Goal: Task Accomplishment & Management: Manage account settings

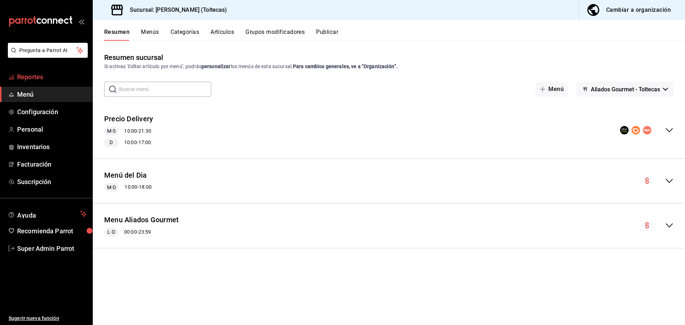
click at [42, 71] on link "Reportes" at bounding box center [46, 76] width 92 height 15
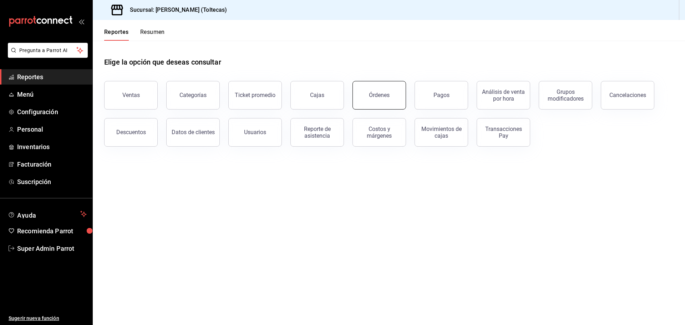
click at [399, 95] on button "Órdenes" at bounding box center [380, 95] width 54 height 29
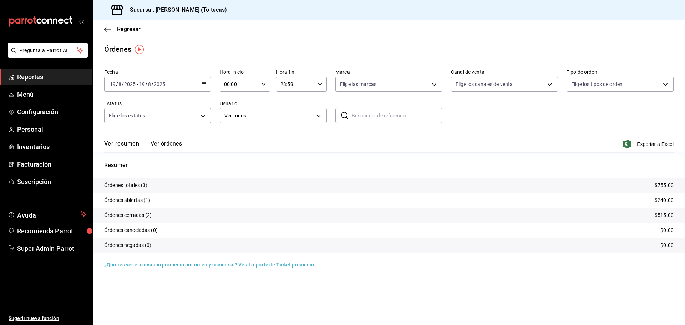
click at [207, 87] on div "2025-08-19 19 / 8 / 2025 - 2025-08-19 19 / 8 / 2025" at bounding box center [157, 84] width 107 height 15
click at [135, 183] on span "Rango de fechas" at bounding box center [137, 185] width 55 height 7
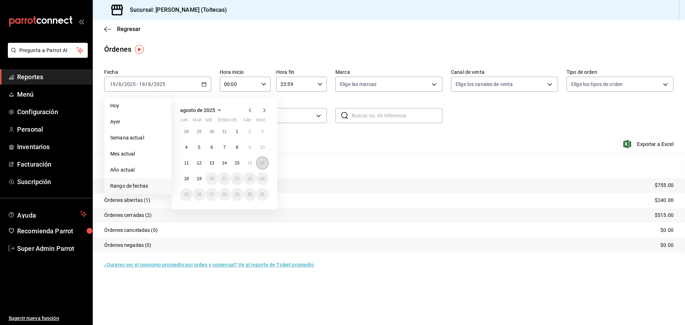
click at [266, 162] on button "17" at bounding box center [262, 163] width 12 height 13
click at [264, 162] on abbr "17" at bounding box center [262, 163] width 5 height 5
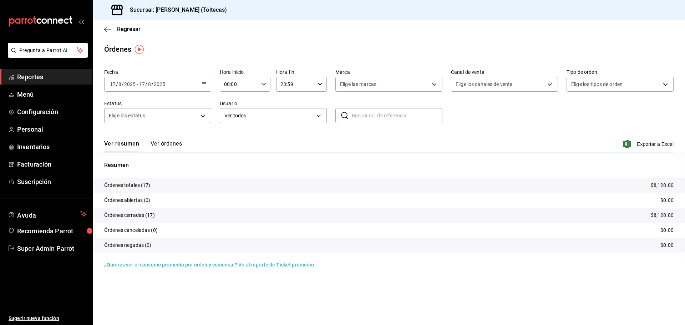
click at [169, 144] on button "Ver órdenes" at bounding box center [166, 146] width 31 height 12
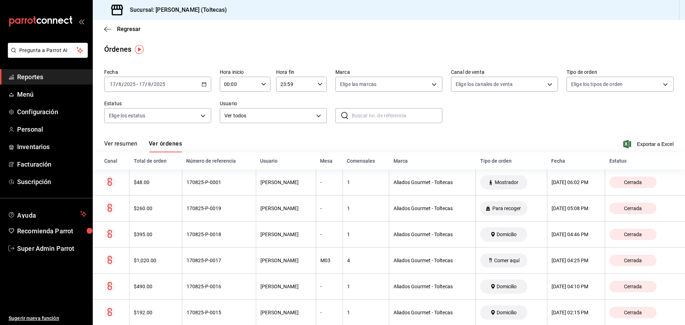
click at [204, 79] on div "2025-08-17 17 / 8 / 2025 - 2025-08-17 17 / 8 / 2025" at bounding box center [157, 84] width 107 height 15
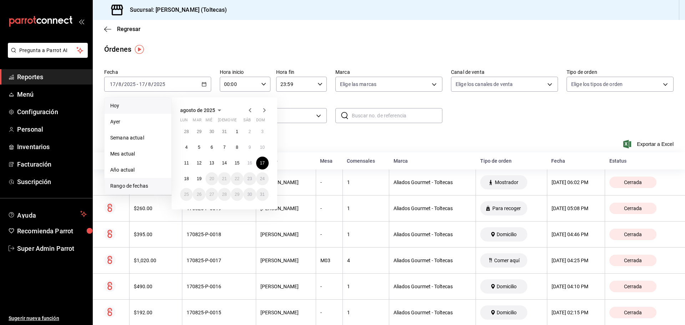
click at [125, 107] on span "Hoy" at bounding box center [137, 105] width 55 height 7
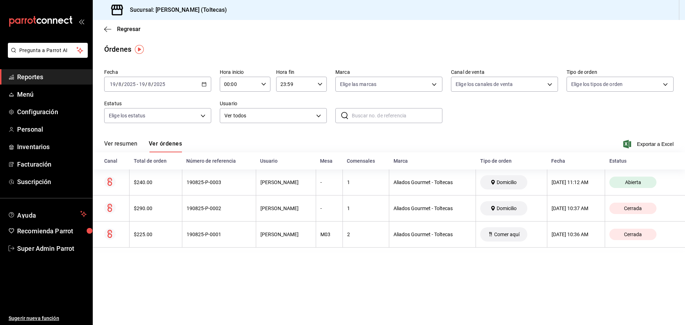
click at [236, 270] on main "Regresar Órdenes Fecha 2025-08-19 19 / 8 / 2025 - 2025-08-19 19 / 8 / 2025 Hora…" at bounding box center [389, 172] width 592 height 305
click at [135, 150] on button "Ver resumen" at bounding box center [120, 146] width 33 height 12
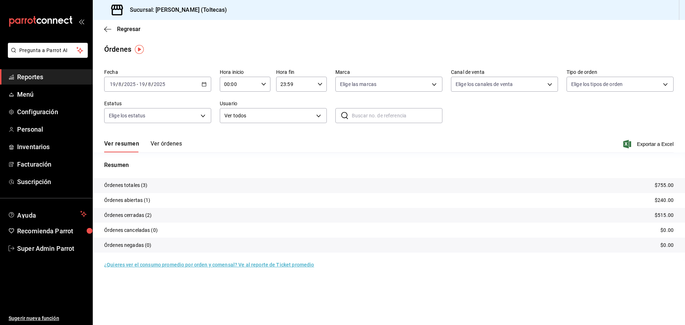
drag, startPoint x: 155, startPoint y: 147, endPoint x: 141, endPoint y: 105, distance: 44.7
click at [156, 147] on button "Ver órdenes" at bounding box center [166, 146] width 31 height 12
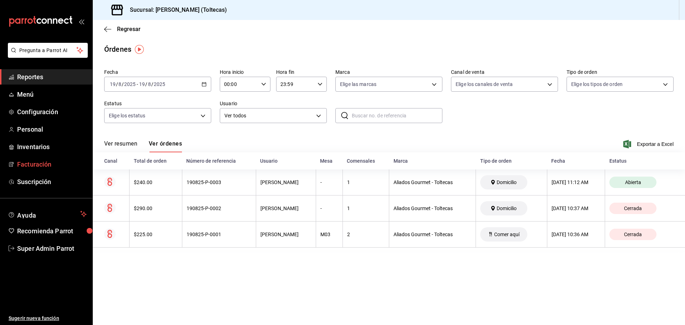
click at [41, 171] on link "Facturación" at bounding box center [46, 164] width 92 height 15
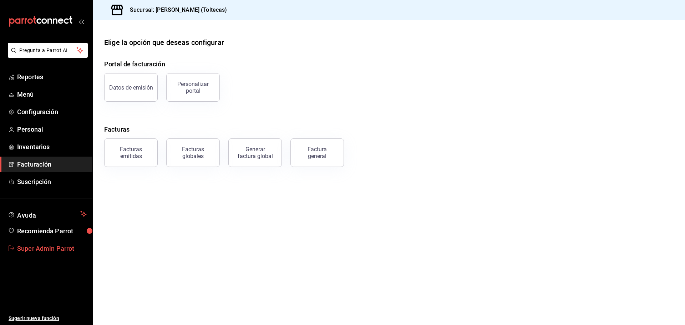
click at [40, 252] on span "Super Admin Parrot" at bounding box center [52, 249] width 70 height 10
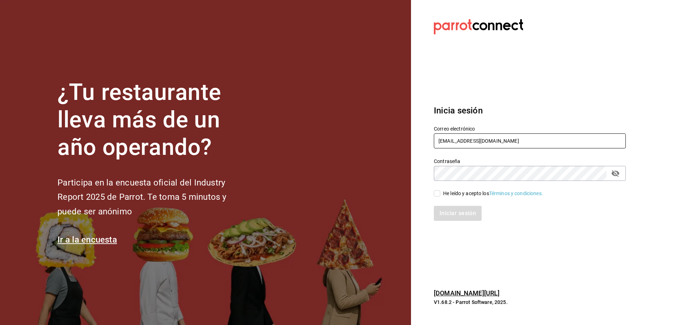
click at [487, 141] on input "aliadosgourmet@toltecas.com" at bounding box center [530, 140] width 192 height 15
paste input "pollosperron@veracruz"
type input "[EMAIL_ADDRESS][DOMAIN_NAME]"
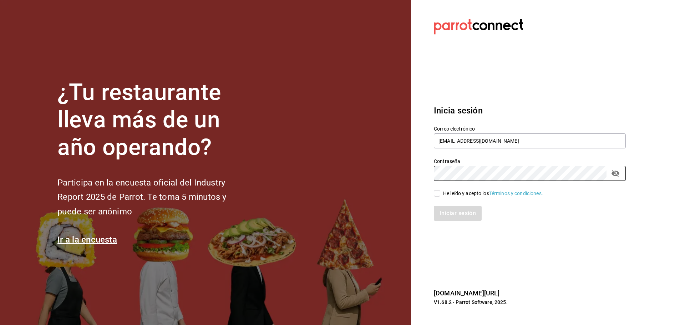
click at [440, 192] on input "He leído y acepto los Términos y condiciones." at bounding box center [437, 193] width 6 height 6
checkbox input "true"
click at [451, 208] on button "Iniciar sesión" at bounding box center [458, 213] width 49 height 15
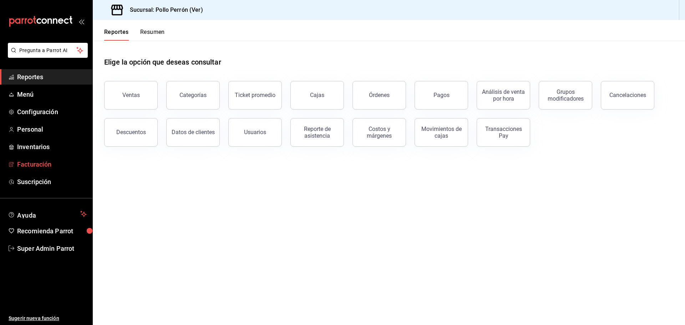
click at [48, 165] on span "Facturación" at bounding box center [52, 165] width 70 height 10
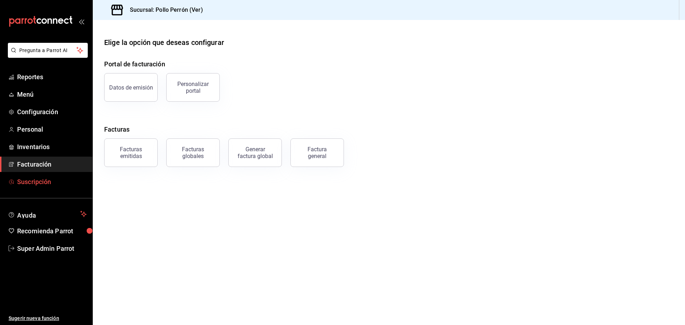
click at [44, 183] on span "Suscripción" at bounding box center [52, 182] width 70 height 10
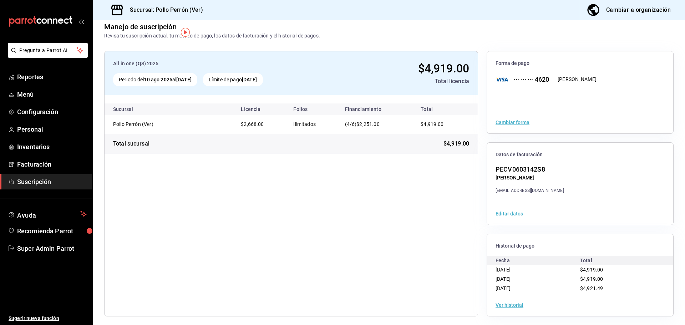
scroll to position [13, 0]
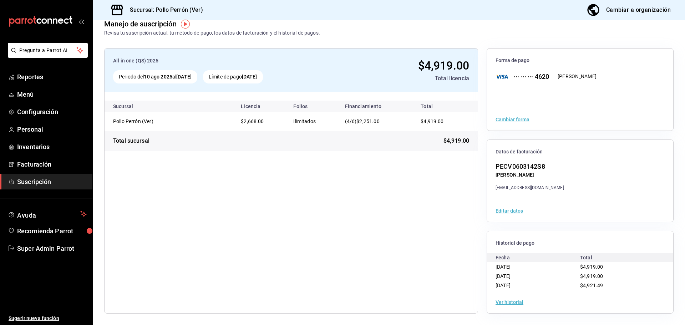
click at [510, 302] on button "Ver historial" at bounding box center [510, 302] width 28 height 5
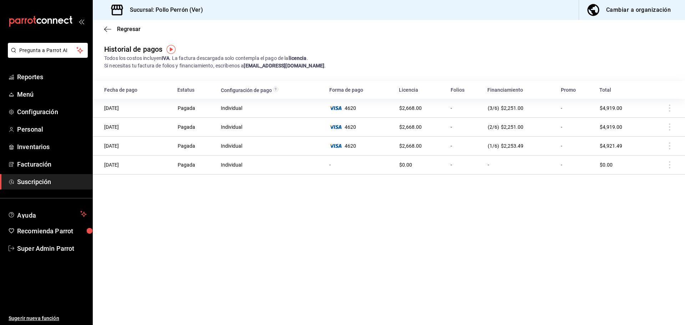
click at [670, 109] on td at bounding box center [666, 108] width 38 height 19
click at [133, 109] on td "[DATE]" at bounding box center [133, 108] width 80 height 19
click at [124, 108] on td "[DATE]" at bounding box center [133, 108] width 80 height 19
click at [50, 183] on span "Suscripción" at bounding box center [52, 182] width 70 height 10
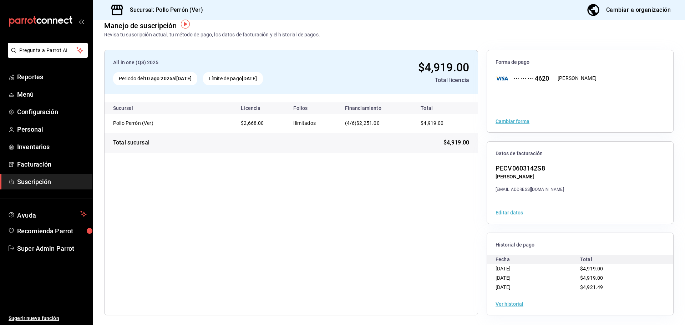
scroll to position [13, 0]
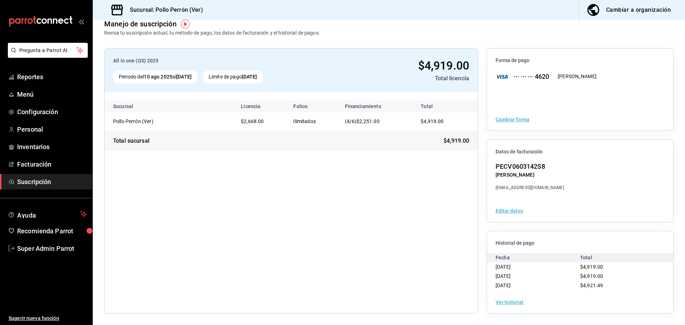
click at [624, 13] on div "Cambiar a organización" at bounding box center [638, 10] width 65 height 10
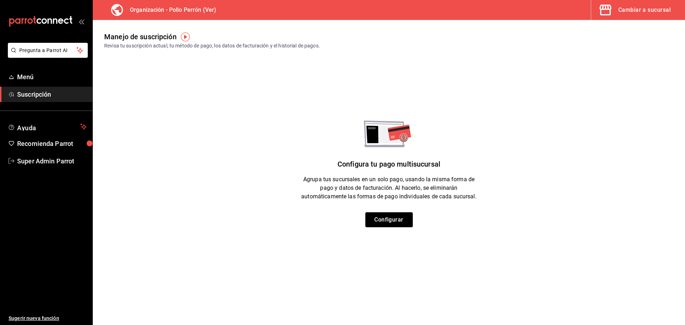
click at [46, 91] on span "Suscripción" at bounding box center [52, 95] width 70 height 10
click at [633, 2] on button "Cambiar a sucursal" at bounding box center [635, 10] width 88 height 20
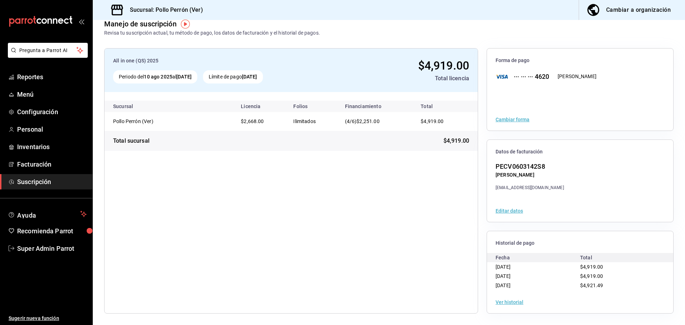
click at [509, 300] on button "Ver historial" at bounding box center [510, 302] width 28 height 5
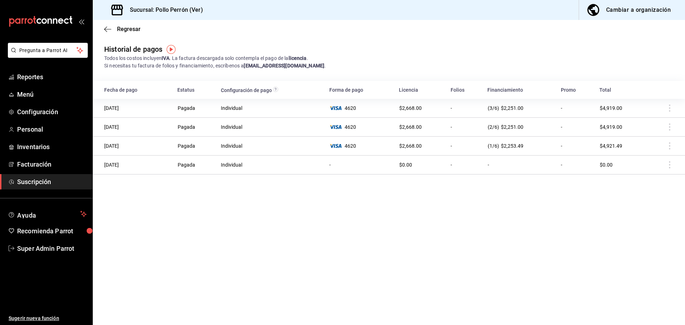
click at [223, 106] on td "Individual" at bounding box center [271, 108] width 108 height 19
click at [271, 92] on th "Configuración de pago" at bounding box center [271, 90] width 108 height 18
drag, startPoint x: 344, startPoint y: 151, endPoint x: 334, endPoint y: 170, distance: 21.4
click at [340, 162] on tbody "10/08/2025 Pagada Individual 4620 $2,668.00 - (3/6) $2,251.00 - $4,919.00 11/07…" at bounding box center [389, 137] width 592 height 76
click at [334, 170] on td "-" at bounding box center [360, 165] width 70 height 19
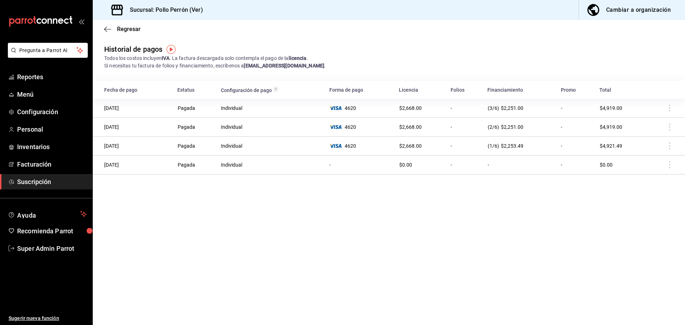
click at [356, 177] on main "Regresar Historial de pagos Todos los costos incluyen IVA . La factura descarga…" at bounding box center [389, 172] width 592 height 305
drag, startPoint x: 668, startPoint y: 106, endPoint x: 671, endPoint y: 108, distance: 4.0
click at [671, 108] on td at bounding box center [666, 108] width 38 height 19
click at [672, 108] on td at bounding box center [666, 108] width 38 height 19
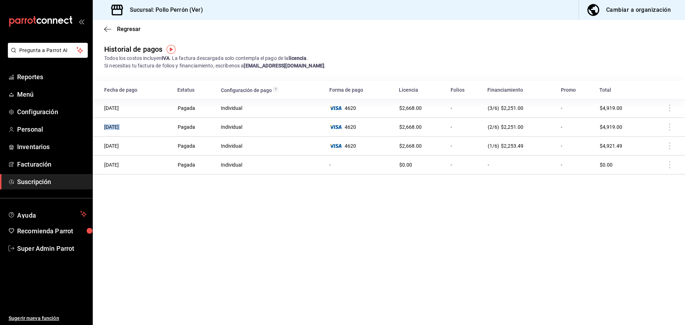
click at [672, 108] on td at bounding box center [666, 108] width 38 height 19
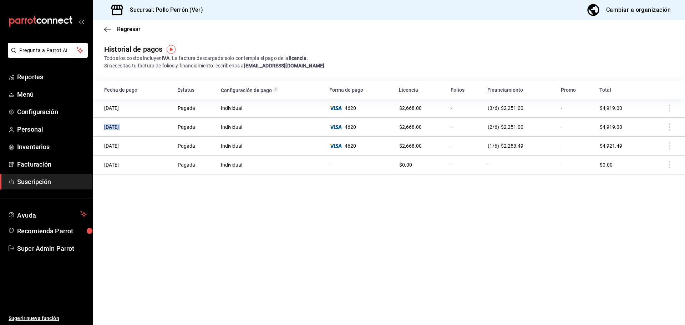
click at [672, 108] on td at bounding box center [666, 108] width 38 height 19
click at [544, 241] on main "Regresar Historial de pagos Todos los costos incluyen IVA . La factura descarga…" at bounding box center [389, 172] width 592 height 305
click at [277, 90] on circle "Si el pago de la suscripción es agrupado con todas las sucursales, será denomin…" at bounding box center [275, 89] width 5 height 5
click at [276, 90] on circle "Si el pago de la suscripción es agrupado con todas las sucursales, será denomin…" at bounding box center [275, 89] width 5 height 5
click at [367, 71] on div "Historial de pagos Todos los costos incluyen IVA . La factura descargada solo c…" at bounding box center [389, 109] width 592 height 131
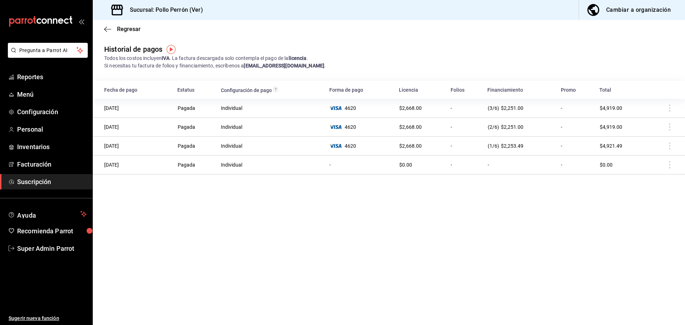
drag, startPoint x: 475, startPoint y: 110, endPoint x: 551, endPoint y: 115, distance: 75.5
click at [485, 111] on tr "10/08/2025 Pagada Individual 4620 $2,668.00 - (3/6) $2,251.00 - $4,919.00" at bounding box center [389, 108] width 592 height 19
drag, startPoint x: 552, startPoint y: 115, endPoint x: 568, endPoint y: 115, distance: 15.7
click at [558, 115] on tr "10/08/2025 Pagada Individual 4620 $2,668.00 - (3/6) $2,251.00 - $4,919.00" at bounding box center [389, 108] width 592 height 19
click at [667, 108] on td at bounding box center [666, 108] width 38 height 19
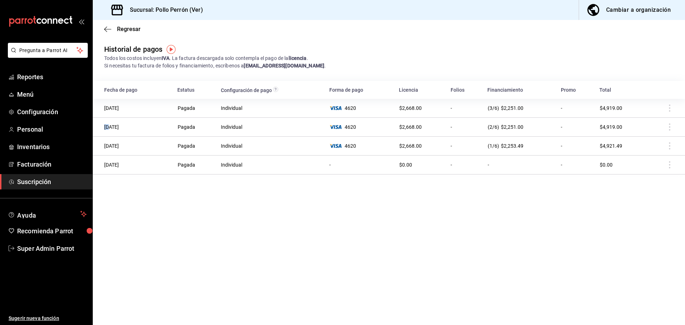
click at [667, 108] on td at bounding box center [666, 108] width 38 height 19
click at [608, 66] on div "Todos los costos incluyen IVA . La factura descargada solo contempla el pago de…" at bounding box center [389, 62] width 570 height 15
click at [44, 176] on link "Suscripción" at bounding box center [46, 181] width 92 height 15
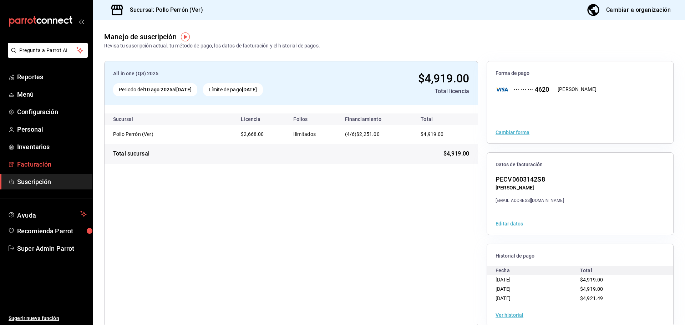
click at [43, 166] on span "Facturación" at bounding box center [52, 165] width 70 height 10
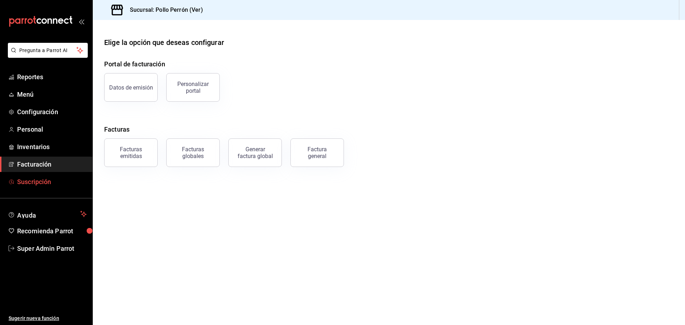
click at [40, 180] on span "Suscripción" at bounding box center [52, 182] width 70 height 10
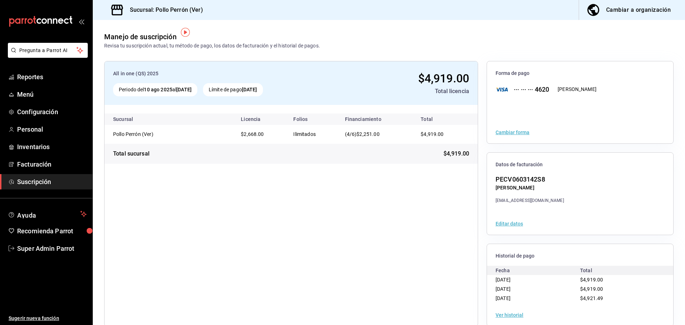
scroll to position [13, 0]
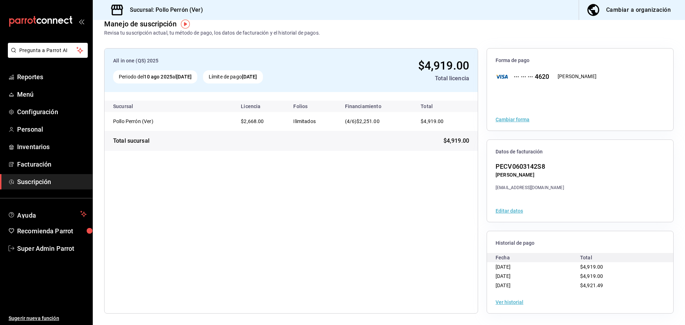
click at [508, 298] on div "Ver historial" at bounding box center [580, 302] width 186 height 22
click at [508, 304] on button "Ver historial" at bounding box center [510, 302] width 28 height 5
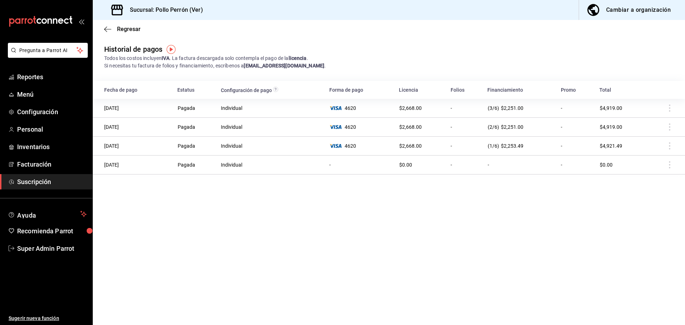
drag, startPoint x: 668, startPoint y: 102, endPoint x: 668, endPoint y: 108, distance: 6.1
click at [668, 108] on td at bounding box center [666, 108] width 38 height 19
drag, startPoint x: 668, startPoint y: 108, endPoint x: 672, endPoint y: 111, distance: 4.5
click at [672, 110] on td at bounding box center [666, 108] width 38 height 19
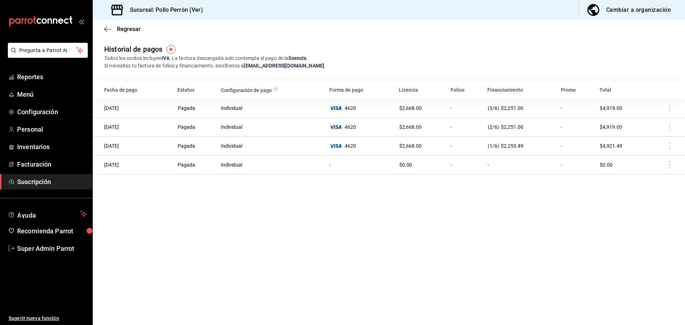
drag, startPoint x: 670, startPoint y: 113, endPoint x: 662, endPoint y: 126, distance: 15.5
click at [670, 119] on tbody "10/08/2025 Pagada Individual 4620 $2,668.00 - (3/6) $2,251.00 - $4,919.00 11/07…" at bounding box center [389, 137] width 592 height 76
drag, startPoint x: 452, startPoint y: 242, endPoint x: 618, endPoint y: 146, distance: 192.3
click at [457, 238] on main "Regresar Historial de pagos Todos los costos incluyen IVA . La factura descarga…" at bounding box center [389, 172] width 592 height 305
click at [669, 109] on td at bounding box center [666, 108] width 38 height 19
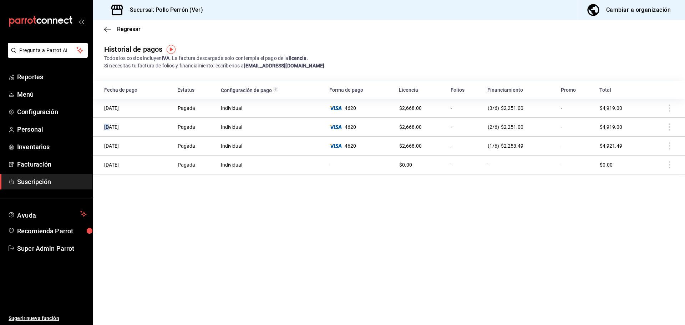
click at [669, 109] on td at bounding box center [666, 108] width 38 height 19
click at [673, 110] on td at bounding box center [666, 108] width 38 height 19
click at [673, 109] on td at bounding box center [666, 108] width 38 height 19
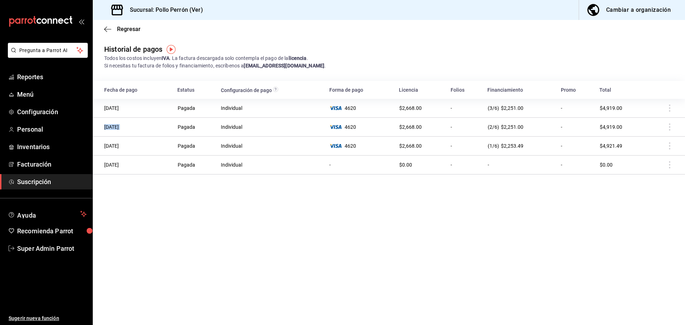
click at [673, 109] on td at bounding box center [666, 108] width 38 height 19
click at [55, 246] on span "Super Admin Parrot" at bounding box center [52, 249] width 70 height 10
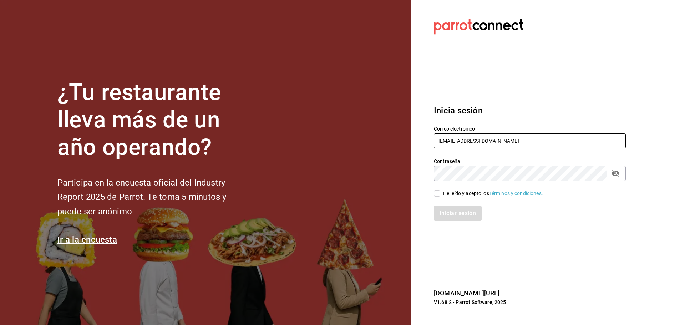
click at [486, 145] on input "pollosperron@veracruz.com" at bounding box center [530, 140] width 192 height 15
type input "bernies@sanrafael.com"
click at [467, 192] on div "He leído y acepto los Términos y condiciones." at bounding box center [493, 193] width 100 height 7
click at [440, 192] on input "He leído y acepto los Términos y condiciones." at bounding box center [437, 193] width 6 height 6
checkbox input "true"
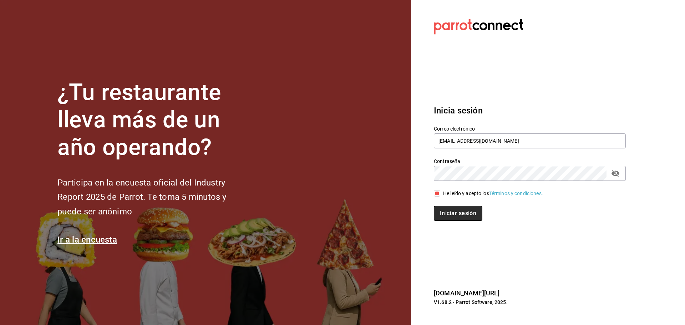
click at [461, 212] on button "Iniciar sesión" at bounding box center [458, 213] width 49 height 15
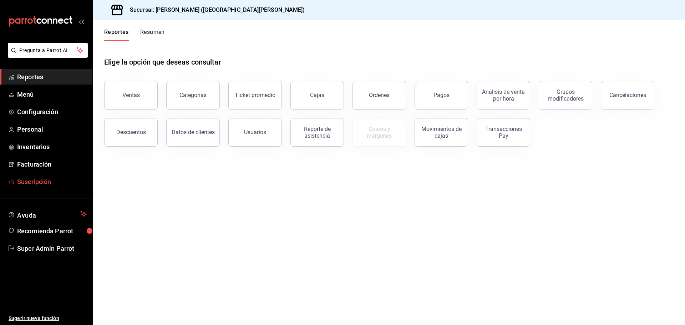
click at [51, 182] on span "Suscripción" at bounding box center [52, 182] width 70 height 10
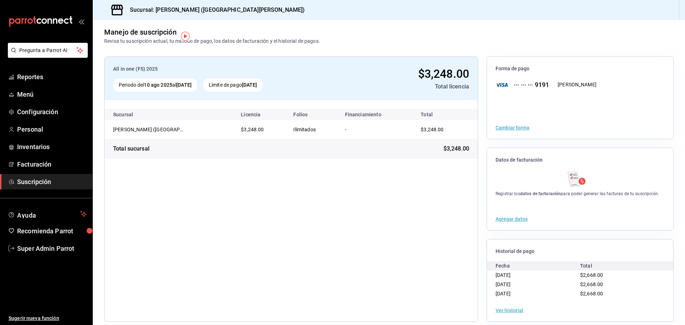
scroll to position [13, 0]
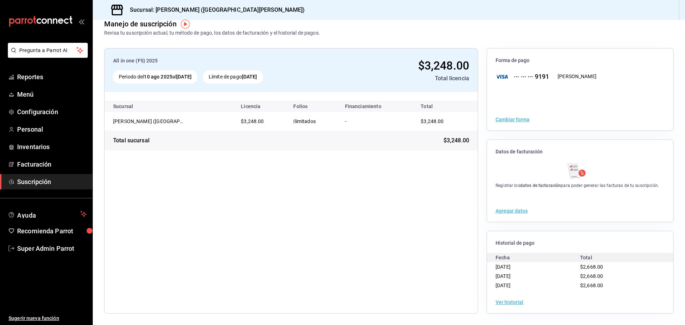
click at [496, 302] on button "Ver historial" at bounding box center [510, 302] width 28 height 5
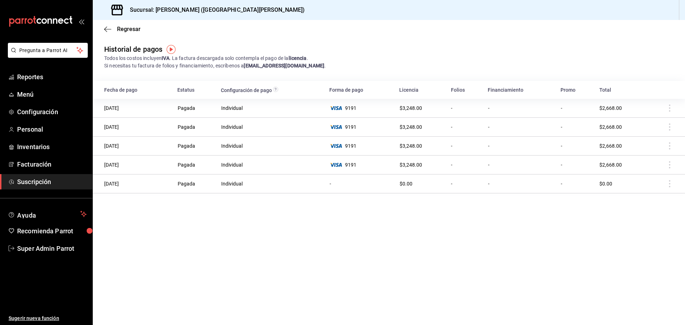
click at [668, 110] on td at bounding box center [666, 108] width 38 height 19
click at [670, 109] on td at bounding box center [666, 108] width 38 height 19
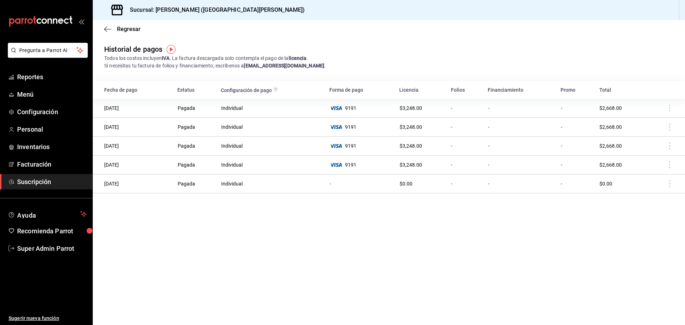
click at [113, 115] on td "[DATE]" at bounding box center [133, 108] width 80 height 19
click at [115, 110] on td "[DATE]" at bounding box center [133, 108] width 80 height 19
click at [115, 110] on td "10/08/2025" at bounding box center [133, 108] width 80 height 19
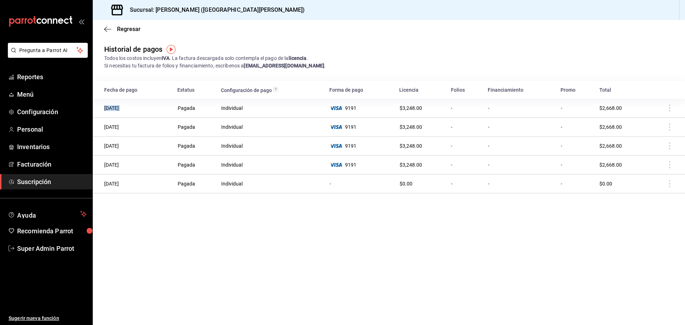
drag, startPoint x: 115, startPoint y: 110, endPoint x: 440, endPoint y: 116, distance: 325.1
click at [180, 113] on tr "10/08/2025 Pagada Individual 9191 $3,248.00 - - - $2,668.00" at bounding box center [389, 108] width 592 height 19
click at [440, 116] on td "$3,248.00" at bounding box center [421, 108] width 52 height 19
drag, startPoint x: 403, startPoint y: 104, endPoint x: 567, endPoint y: 111, distance: 165.0
click at [567, 111] on tr "10/08/2025 Pagada Individual 9191 $3,248.00 - - - $2,668.00" at bounding box center [389, 108] width 592 height 19
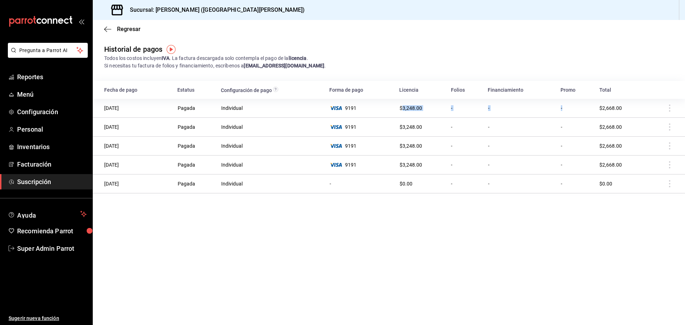
click at [470, 108] on td "-" at bounding box center [465, 108] width 37 height 19
click at [669, 110] on td at bounding box center [666, 108] width 38 height 19
drag, startPoint x: 669, startPoint y: 110, endPoint x: 607, endPoint y: 63, distance: 78.2
click at [607, 63] on div "Todos los costos incluyen IVA . La factura descargada solo contempla el pago de…" at bounding box center [389, 62] width 570 height 15
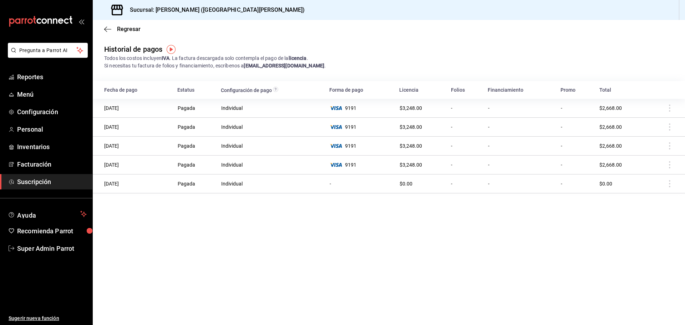
click at [669, 107] on td at bounding box center [666, 108] width 38 height 19
click at [168, 50] on img "button" at bounding box center [171, 49] width 9 height 9
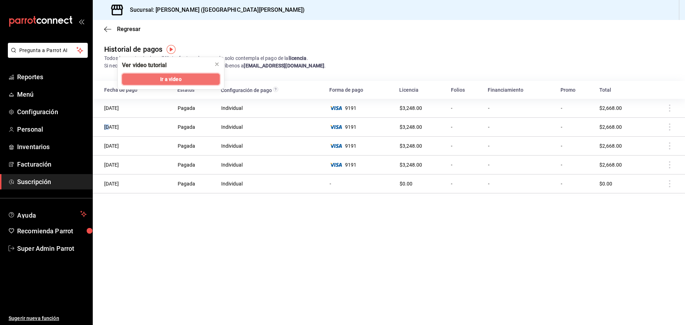
click at [176, 76] on span "Ir a video" at bounding box center [170, 79] width 21 height 7
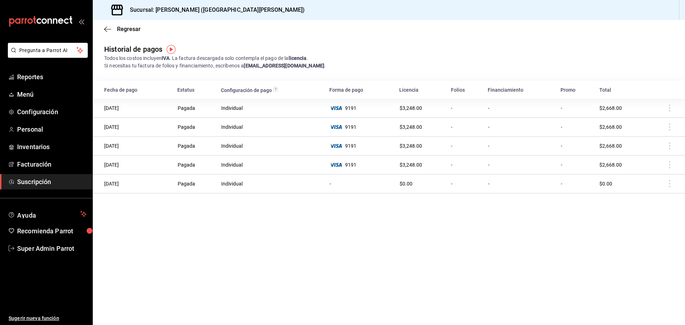
click at [109, 32] on div "Regresar" at bounding box center [389, 29] width 592 height 18
click at [109, 29] on icon "button" at bounding box center [107, 29] width 7 height 6
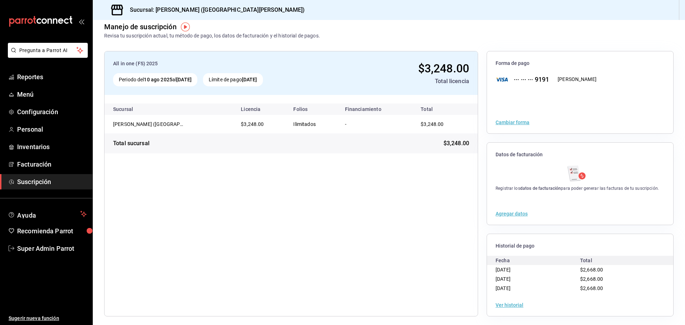
scroll to position [13, 0]
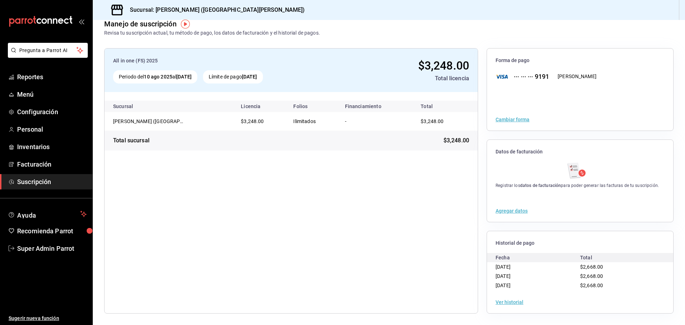
click at [510, 300] on button "Ver historial" at bounding box center [510, 302] width 28 height 5
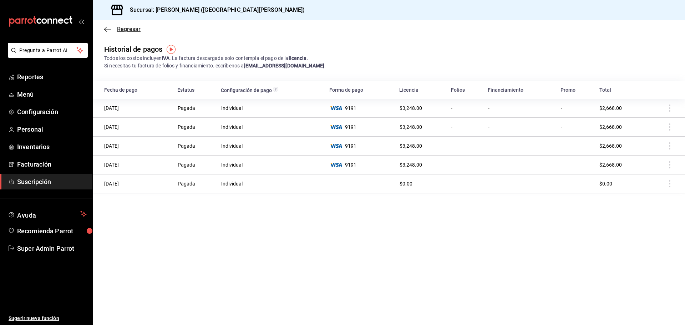
click at [109, 26] on icon "button" at bounding box center [107, 29] width 7 height 6
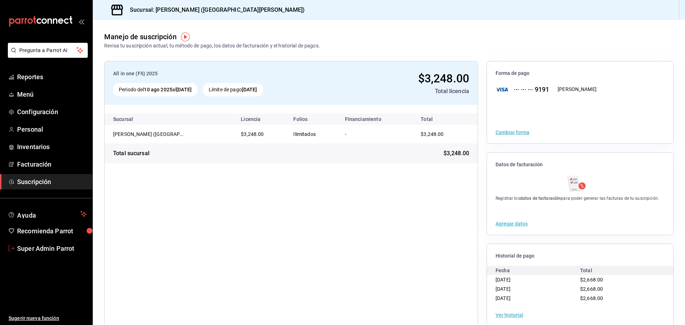
click at [46, 246] on span "Super Admin Parrot" at bounding box center [52, 249] width 70 height 10
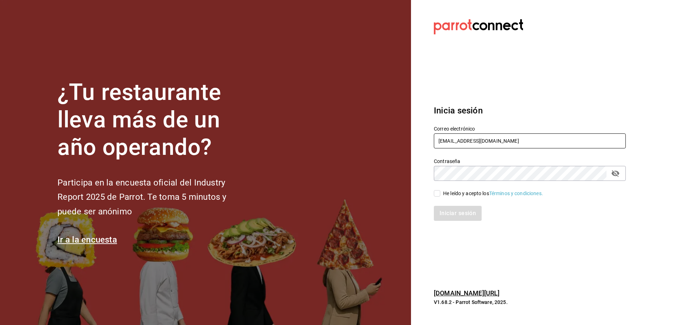
click at [503, 141] on input "bernies@sanrafael.com" at bounding box center [530, 140] width 192 height 15
type input "agave@tarahumara.com"
click at [446, 195] on div "He leído y acepto los Términos y condiciones." at bounding box center [493, 193] width 100 height 7
click at [440, 195] on input "He leído y acepto los Términos y condiciones." at bounding box center [437, 193] width 6 height 6
checkbox input "true"
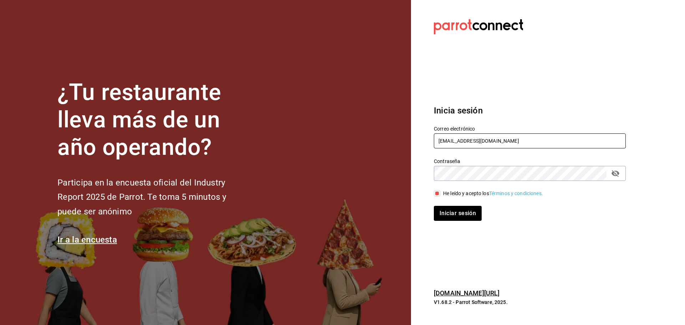
click at [462, 141] on input "agave@tarahumara.com" at bounding box center [530, 140] width 192 height 15
type input "canario@sinaloa.com"
click at [452, 208] on button "Iniciar sesión" at bounding box center [458, 213] width 49 height 15
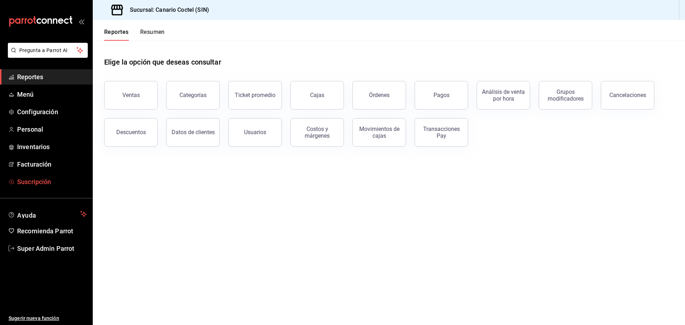
click at [38, 184] on span "Suscripción" at bounding box center [52, 182] width 70 height 10
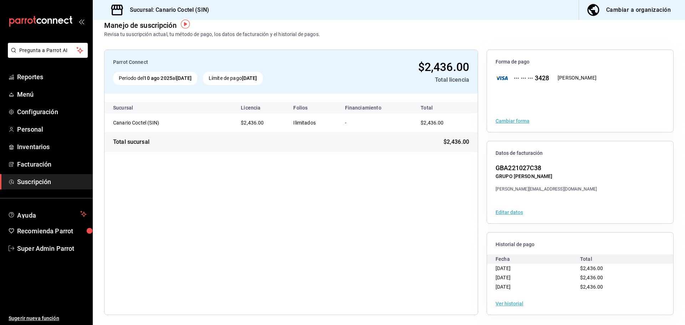
scroll to position [13, 0]
click at [506, 300] on button "Ver historial" at bounding box center [510, 302] width 28 height 5
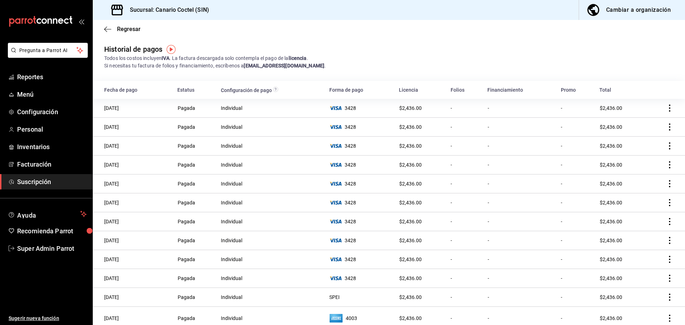
click at [666, 107] on icon "actions" at bounding box center [669, 108] width 7 height 7
click at [530, 59] on div at bounding box center [342, 162] width 685 height 325
click at [648, 10] on div "Cambiar a organización" at bounding box center [638, 10] width 65 height 10
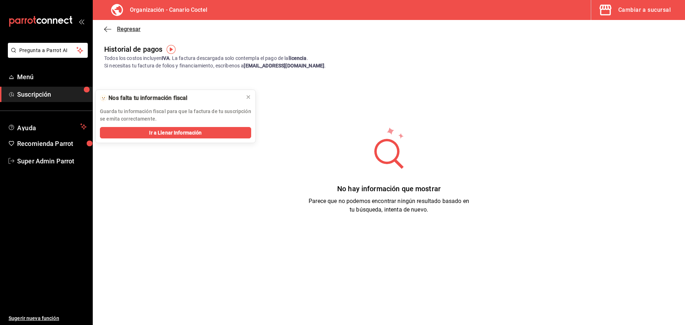
click at [106, 29] on icon "button" at bounding box center [107, 29] width 7 height 6
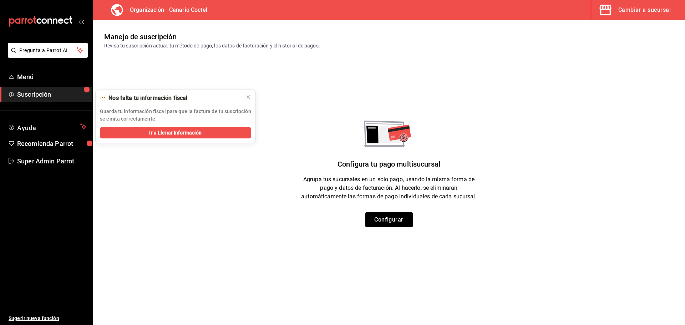
click at [640, 10] on div "Cambiar a sucursal" at bounding box center [644, 10] width 52 height 10
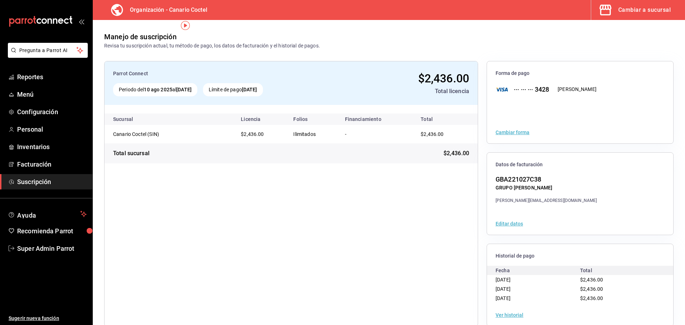
scroll to position [13, 0]
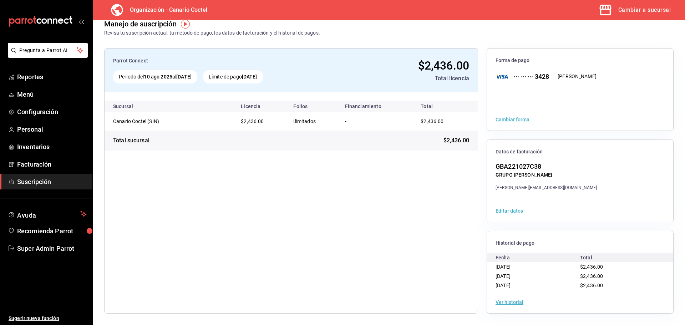
click at [500, 300] on button "Ver historial" at bounding box center [510, 302] width 28 height 5
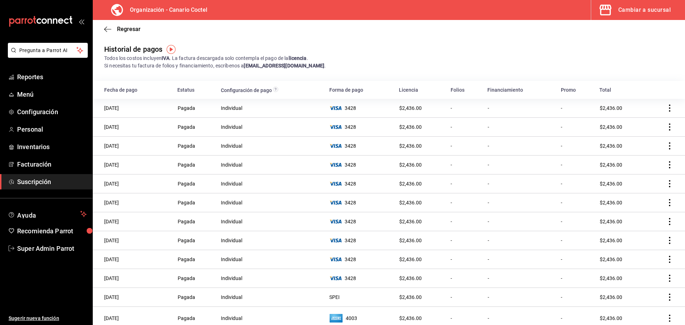
click at [669, 108] on td at bounding box center [666, 108] width 38 height 19
click at [666, 106] on icon "actions" at bounding box center [669, 108] width 7 height 7
click at [498, 72] on div at bounding box center [342, 162] width 685 height 325
click at [666, 106] on icon "actions" at bounding box center [669, 108] width 7 height 7
click at [562, 67] on div at bounding box center [342, 162] width 685 height 325
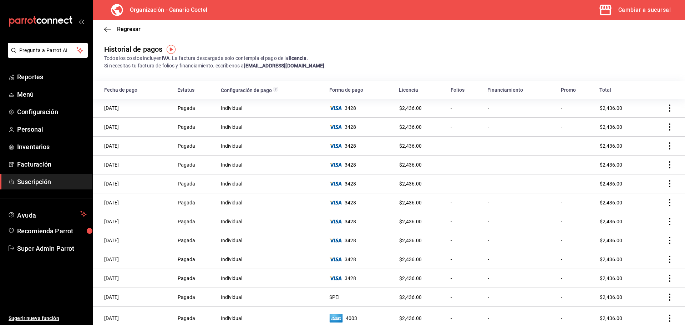
click at [616, 8] on span "button" at bounding box center [606, 10] width 17 height 14
click at [668, 105] on td at bounding box center [666, 108] width 38 height 19
click at [666, 110] on icon "actions" at bounding box center [669, 108] width 7 height 7
drag, startPoint x: 476, startPoint y: 59, endPoint x: 429, endPoint y: 56, distance: 47.6
click at [474, 59] on div at bounding box center [342, 162] width 685 height 325
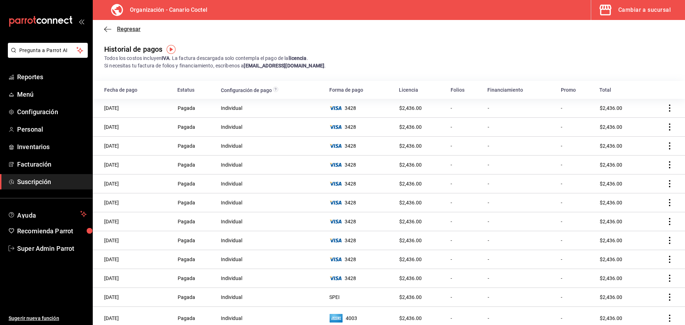
click at [113, 29] on span "Regresar" at bounding box center [122, 29] width 36 height 7
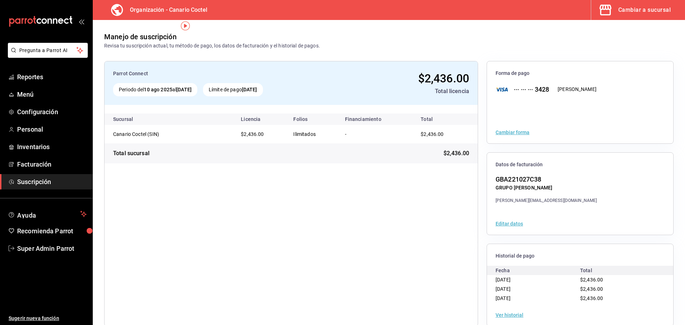
scroll to position [13, 0]
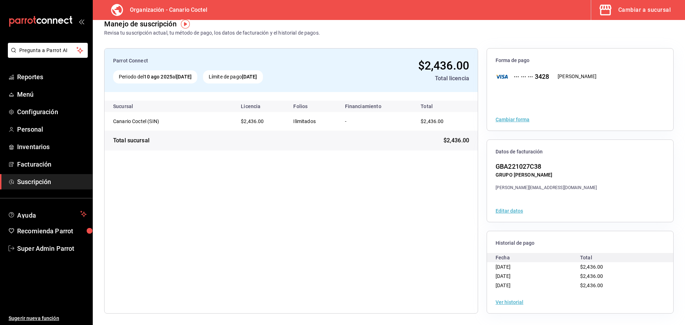
click at [497, 301] on button "Ver historial" at bounding box center [510, 302] width 28 height 5
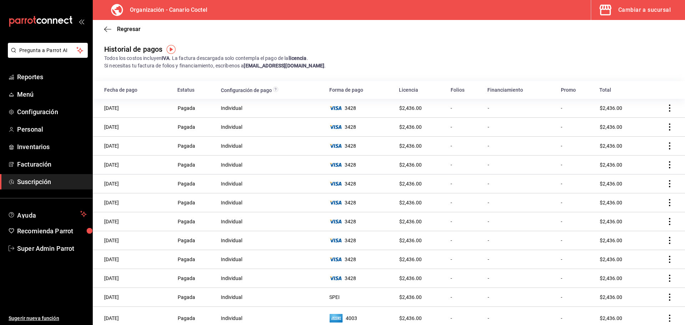
click at [669, 112] on icon "actions" at bounding box center [669, 108] width 1 height 7
drag, startPoint x: 565, startPoint y: 74, endPoint x: 572, endPoint y: 60, distance: 14.7
click at [565, 73] on div at bounding box center [342, 162] width 685 height 325
click at [52, 249] on span "Super Admin Parrot" at bounding box center [52, 249] width 70 height 10
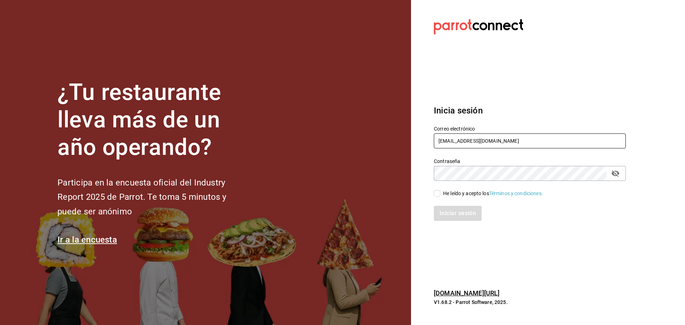
click at [472, 142] on input "canario@sinaloa.com" at bounding box center [530, 140] width 192 height 15
click at [467, 135] on input "canario@sinaloa.com" at bounding box center [530, 140] width 192 height 15
type input "pollosperron@veracruz.com"
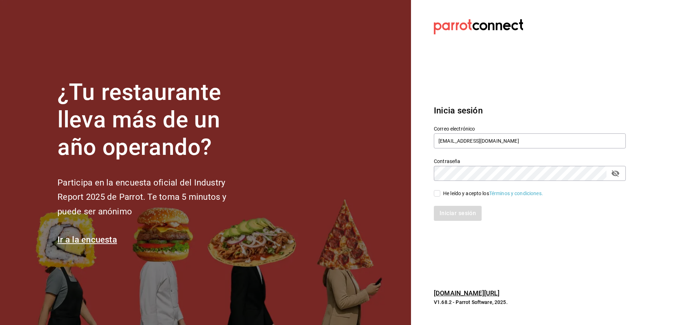
click at [454, 190] on div "He leído y acepto los Términos y condiciones." at bounding box center [493, 193] width 100 height 7
click at [440, 190] on input "He leído y acepto los Términos y condiciones." at bounding box center [437, 193] width 6 height 6
checkbox input "true"
click at [456, 207] on button "Iniciar sesión" at bounding box center [458, 213] width 49 height 15
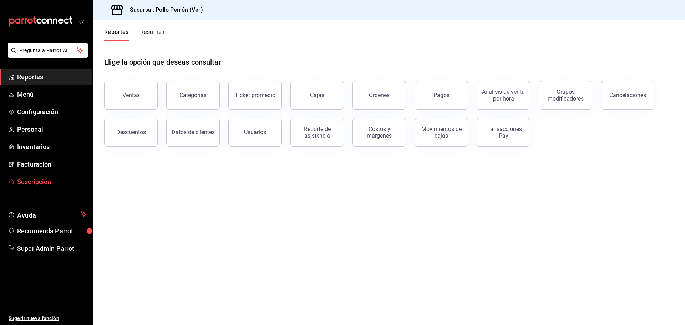
click at [57, 180] on span "Suscripción" at bounding box center [52, 182] width 70 height 10
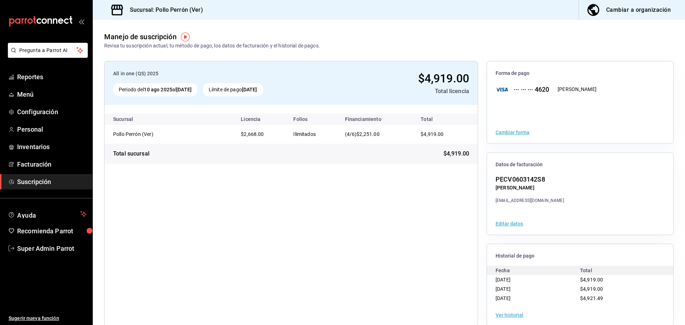
click at [625, 6] on div "Cambiar a organización" at bounding box center [638, 10] width 65 height 10
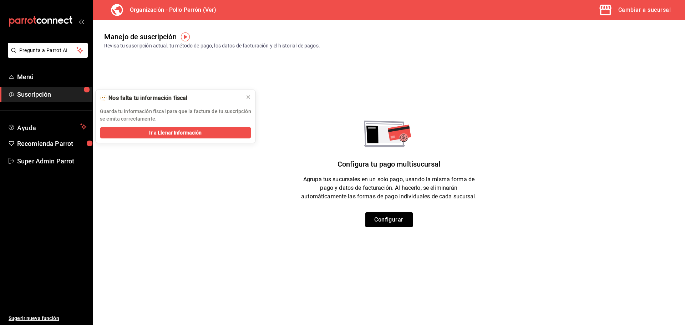
click at [631, 10] on div "Cambiar a sucursal" at bounding box center [644, 10] width 52 height 10
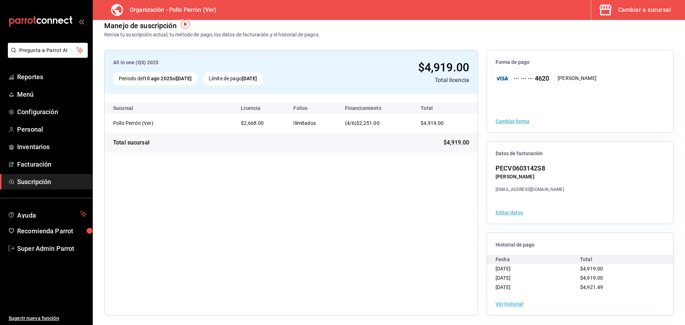
scroll to position [13, 0]
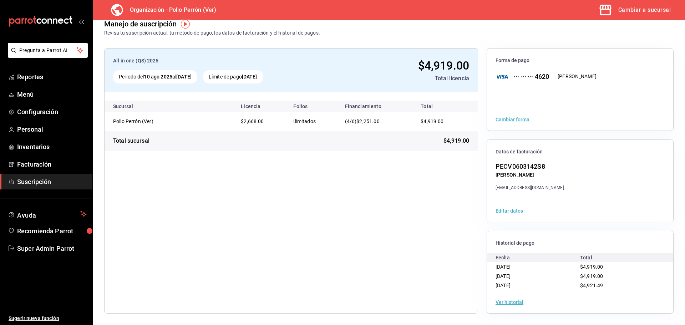
click at [513, 303] on button "Ver historial" at bounding box center [510, 302] width 28 height 5
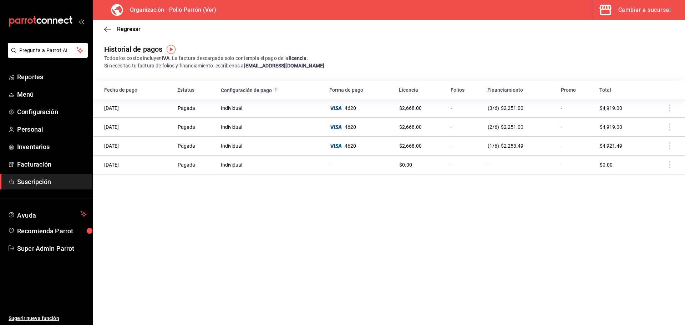
click at [669, 106] on td at bounding box center [666, 108] width 38 height 19
click at [172, 128] on td "[DATE]" at bounding box center [133, 127] width 80 height 19
drag, startPoint x: 192, startPoint y: 126, endPoint x: 262, endPoint y: 151, distance: 74.5
click at [286, 138] on tbody "[DATE] Pagada Individual 4620 $2,668.00 - (3/6) $2,251.00 - $4,919.00 [DATE] Pa…" at bounding box center [389, 137] width 592 height 76
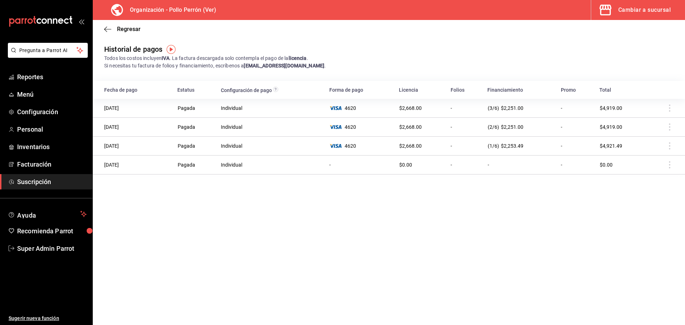
click at [252, 158] on td "Individual" at bounding box center [271, 165] width 108 height 19
click at [126, 107] on td "10/08/2025" at bounding box center [133, 108] width 80 height 19
drag, startPoint x: 111, startPoint y: 122, endPoint x: 114, endPoint y: 132, distance: 11.1
click at [111, 122] on td "11/07/2025" at bounding box center [133, 127] width 80 height 19
click at [651, 7] on div "Cambiar a sucursal" at bounding box center [644, 10] width 52 height 10
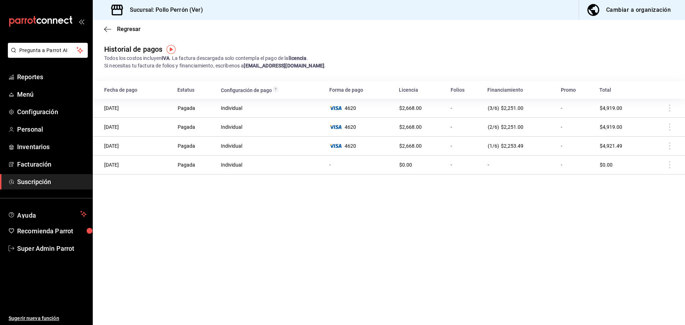
click at [670, 107] on td at bounding box center [666, 108] width 38 height 19
drag, startPoint x: 557, startPoint y: 154, endPoint x: 574, endPoint y: 155, distance: 17.8
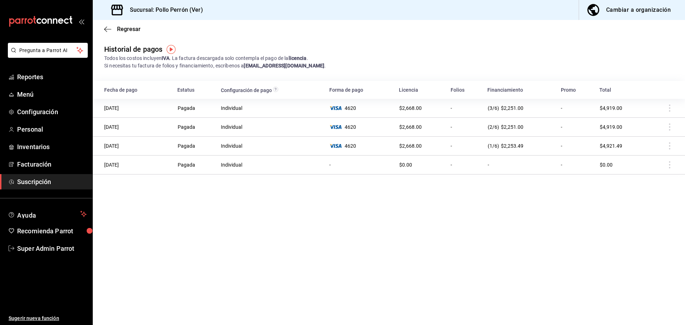
click at [564, 154] on td "-" at bounding box center [576, 146] width 39 height 19
click at [675, 167] on td at bounding box center [666, 165] width 38 height 19
click at [674, 167] on td at bounding box center [666, 165] width 38 height 19
click at [363, 228] on main "Regresar Historial de pagos Todos los costos incluyen IVA . La factura descarga…" at bounding box center [389, 172] width 592 height 305
click at [666, 110] on td at bounding box center [666, 108] width 38 height 19
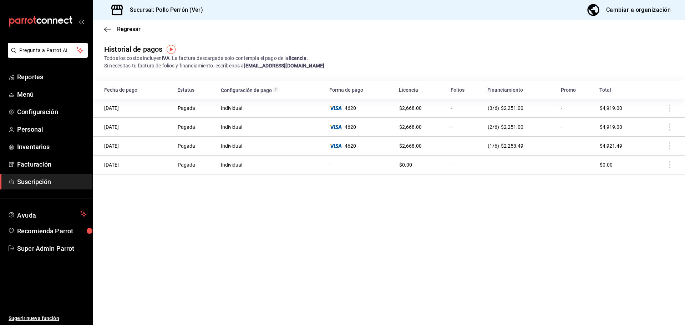
click at [668, 109] on td at bounding box center [666, 108] width 38 height 19
click at [668, 108] on td at bounding box center [666, 108] width 38 height 19
click at [46, 162] on span "Facturación" at bounding box center [52, 165] width 70 height 10
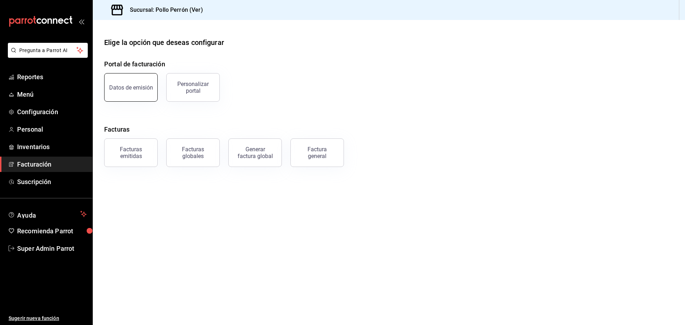
click at [142, 83] on button "Datos de emisión" at bounding box center [131, 87] width 54 height 29
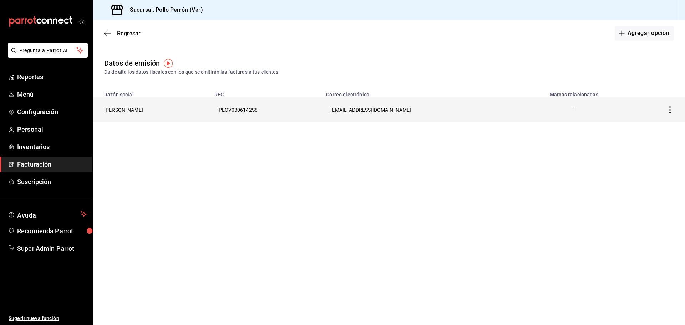
click at [517, 105] on th "asaderopolloperron@gmail.com" at bounding box center [419, 109] width 195 height 25
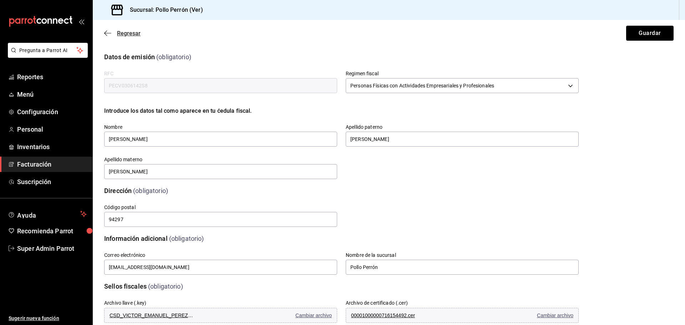
click at [118, 33] on span "Regresar" at bounding box center [129, 33] width 24 height 7
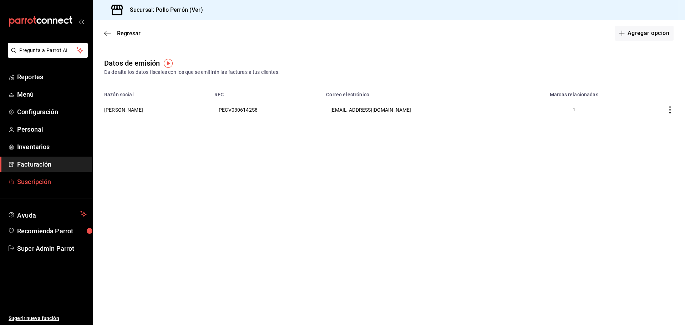
click at [37, 184] on span "Suscripción" at bounding box center [52, 182] width 70 height 10
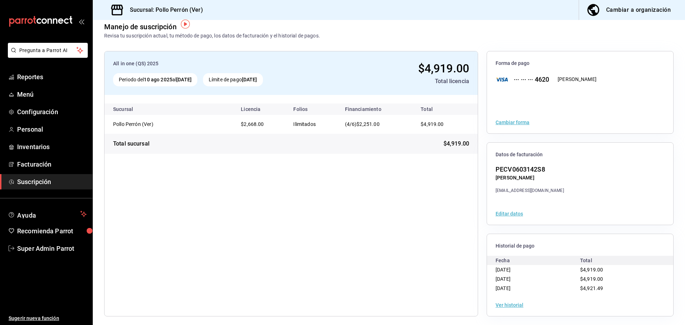
scroll to position [13, 0]
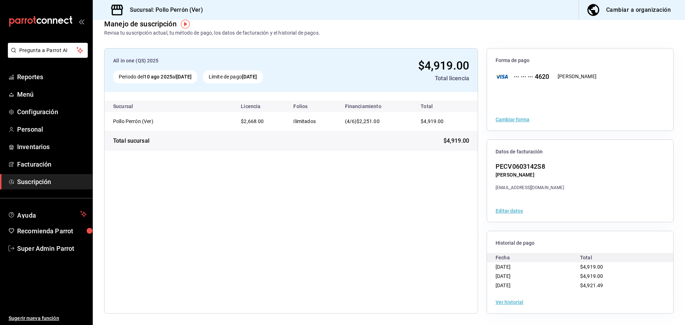
click at [512, 301] on button "Ver historial" at bounding box center [510, 302] width 28 height 5
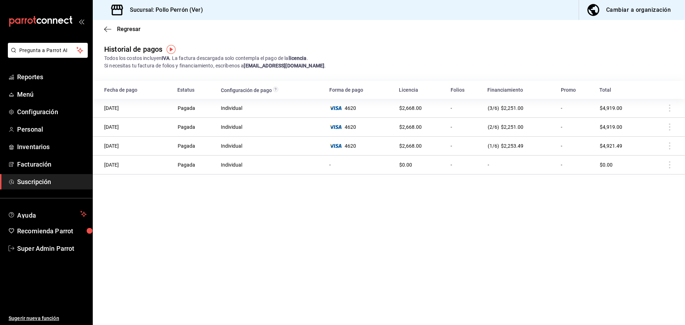
click at [667, 108] on td at bounding box center [666, 108] width 38 height 19
click at [668, 107] on td at bounding box center [666, 108] width 38 height 19
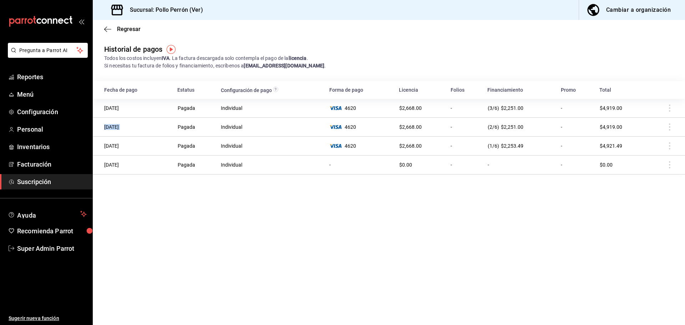
click at [668, 107] on td at bounding box center [666, 108] width 38 height 19
click at [670, 107] on td at bounding box center [666, 108] width 38 height 19
click at [675, 110] on td at bounding box center [666, 108] width 38 height 19
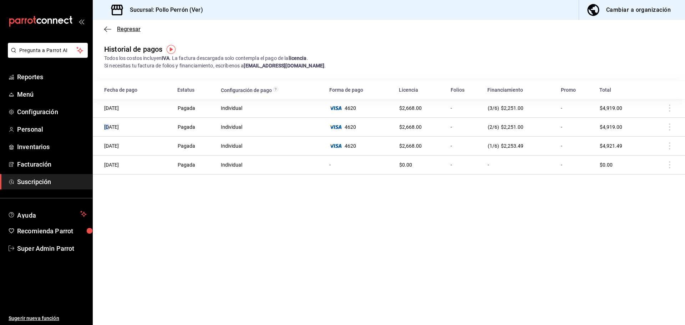
click at [110, 31] on icon "button" at bounding box center [107, 29] width 7 height 6
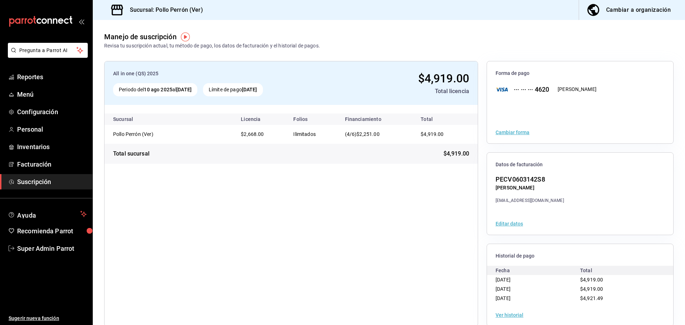
click at [264, 97] on div "All in one (QS) 2025 Periodo del 10 ago 2025 al 10 sep 2025 Límite de pago 10 s…" at bounding box center [291, 83] width 373 height 44
click at [330, 136] on td "Ilimitados" at bounding box center [313, 134] width 51 height 19
drag, startPoint x: 152, startPoint y: 141, endPoint x: 148, endPoint y: 141, distance: 3.9
click at [151, 141] on td "Pollo Perrón (Ver)" at bounding box center [170, 134] width 131 height 19
click at [151, 148] on div "Sucursal Licencia Folios Financiamiento Total Pollo Perrón (Ver) $2,668.00 Ilim…" at bounding box center [291, 134] width 373 height 59
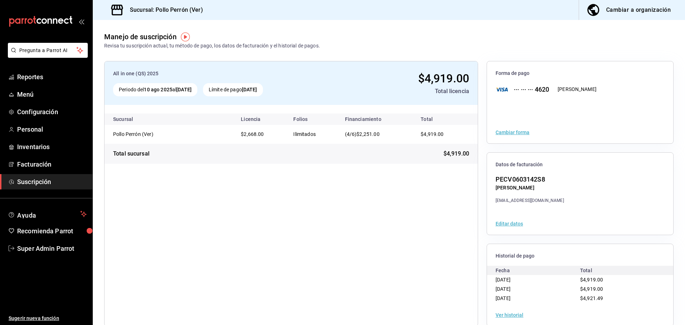
click at [391, 147] on div "Total sucursal $4,919.00" at bounding box center [291, 154] width 373 height 20
drag, startPoint x: 418, startPoint y: 135, endPoint x: 430, endPoint y: 135, distance: 11.8
click at [425, 135] on span "$4,919.00" at bounding box center [432, 134] width 23 height 6
drag, startPoint x: 467, startPoint y: 100, endPoint x: 378, endPoint y: 100, distance: 88.9
click at [466, 100] on div "All in one (QS) 2025 Periodo del 10 ago 2025 al 10 sep 2025 Límite de pago 10 s…" at bounding box center [291, 83] width 373 height 44
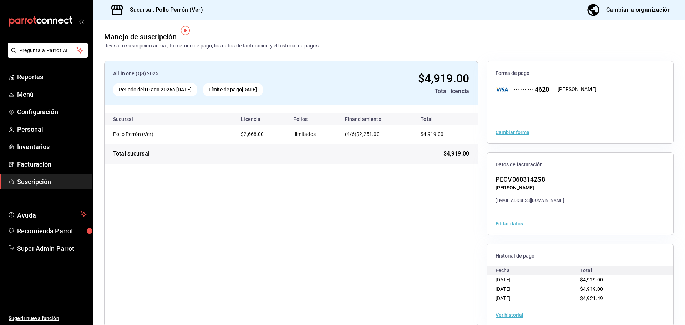
scroll to position [13, 0]
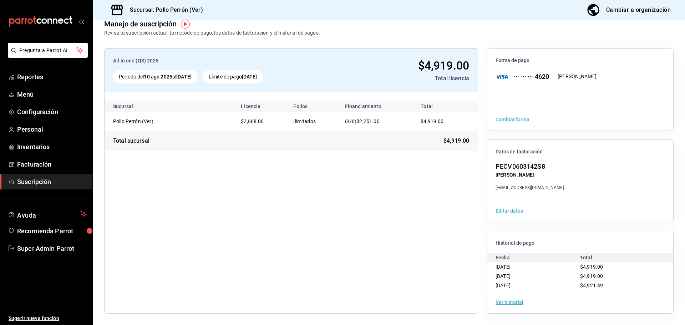
click at [533, 86] on div at bounding box center [580, 96] width 186 height 26
click at [528, 172] on div "VICTOR EMMANUEL PEREZ CERON" at bounding box center [530, 174] width 69 height 7
click at [509, 212] on button "Editar datos" at bounding box center [509, 210] width 27 height 5
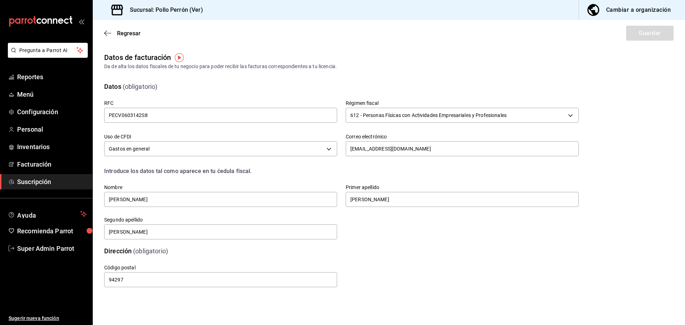
click at [112, 37] on div "Regresar Guardar" at bounding box center [389, 33] width 592 height 26
click at [112, 34] on span "Regresar" at bounding box center [122, 33] width 36 height 7
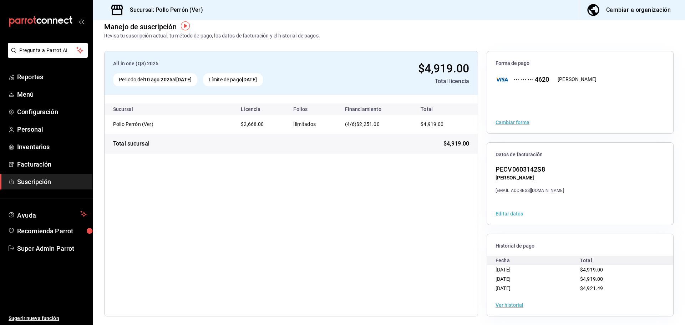
scroll to position [13, 0]
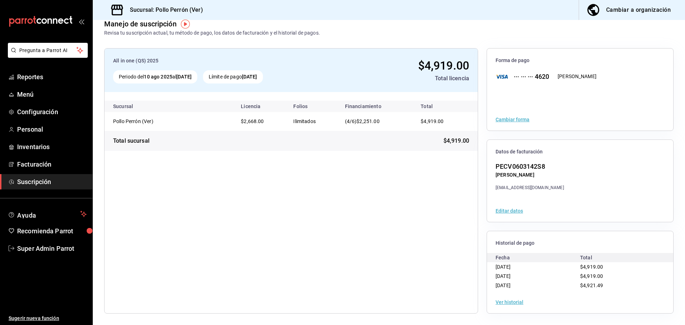
click at [510, 303] on button "Ver historial" at bounding box center [510, 302] width 28 height 5
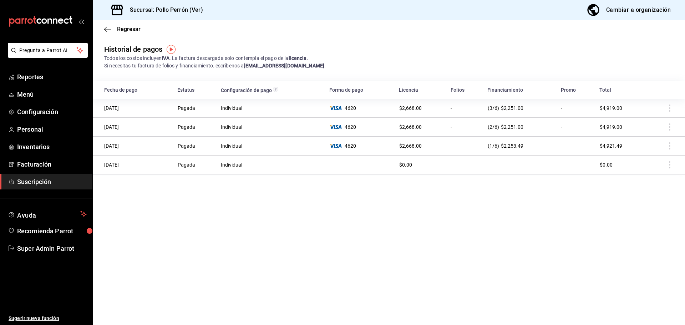
click at [668, 108] on td at bounding box center [666, 108] width 38 height 19
click at [113, 29] on span "Regresar" at bounding box center [122, 29] width 36 height 7
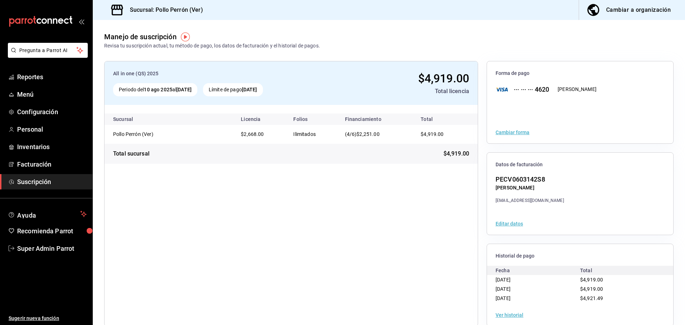
click at [515, 223] on button "Editar datos" at bounding box center [509, 223] width 27 height 5
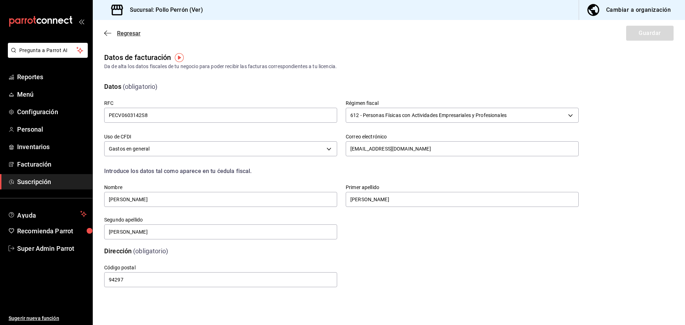
click at [107, 33] on icon "button" at bounding box center [107, 33] width 7 height 6
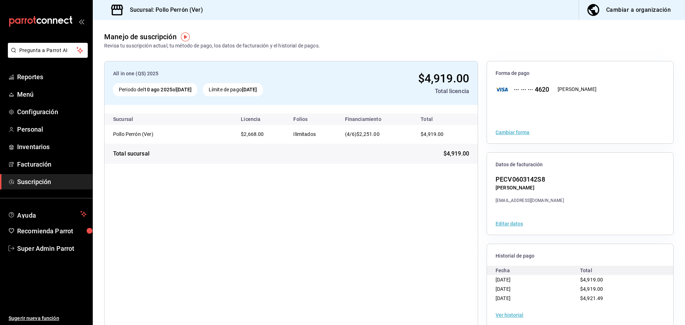
click at [505, 316] on button "Ver historial" at bounding box center [510, 315] width 28 height 5
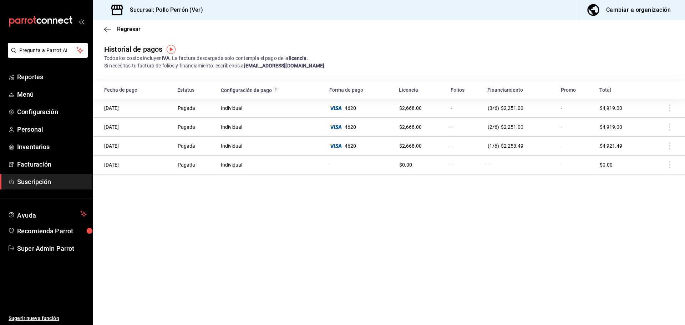
click at [669, 131] on td at bounding box center [666, 127] width 38 height 19
drag, startPoint x: 669, startPoint y: 131, endPoint x: 666, endPoint y: 149, distance: 18.5
click at [669, 133] on td at bounding box center [666, 127] width 38 height 19
click at [666, 150] on td at bounding box center [666, 146] width 38 height 19
click at [667, 149] on td at bounding box center [666, 146] width 38 height 19
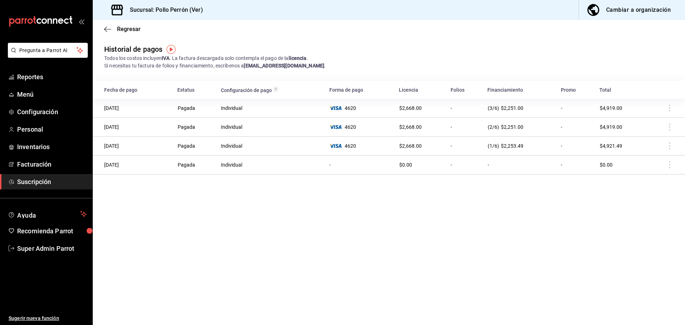
click at [673, 163] on td at bounding box center [666, 165] width 38 height 19
click at [672, 163] on td at bounding box center [666, 165] width 38 height 19
click at [671, 163] on td at bounding box center [666, 165] width 38 height 19
drag, startPoint x: 671, startPoint y: 163, endPoint x: 203, endPoint y: 216, distance: 471.1
click at [653, 167] on td at bounding box center [666, 165] width 38 height 19
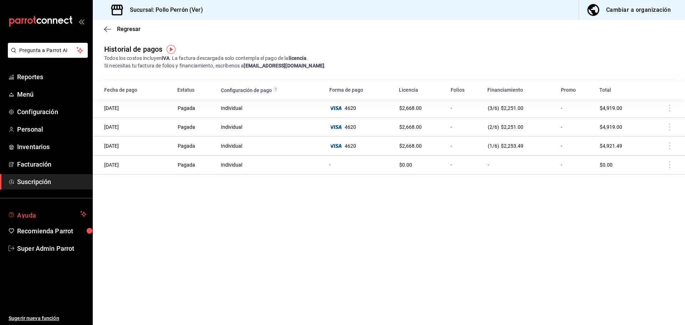
click at [66, 214] on span "Ayuda" at bounding box center [47, 214] width 60 height 9
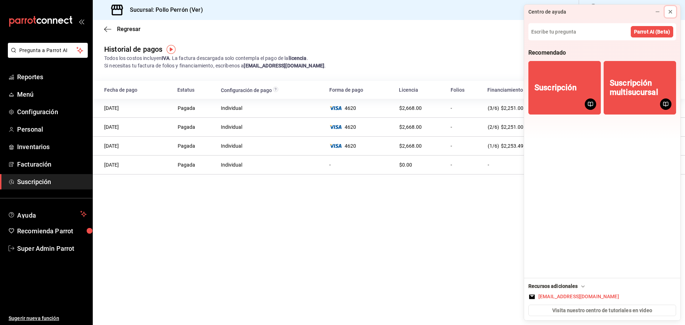
click at [672, 14] on icon at bounding box center [671, 12] width 6 height 6
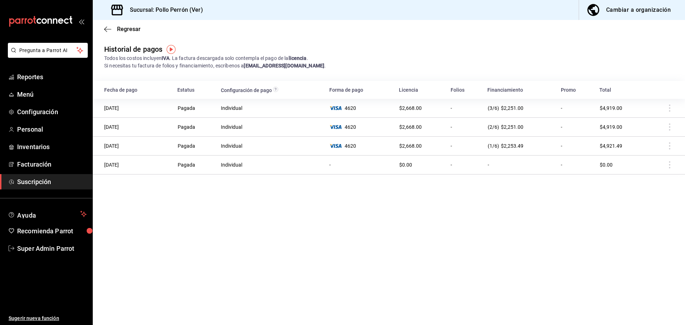
click at [329, 51] on div "Historial de pagos Todos los costos incluyen IVA . La factura descargada solo c…" at bounding box center [389, 57] width 592 height 26
click at [667, 106] on td at bounding box center [666, 108] width 38 height 19
click at [110, 27] on icon "button" at bounding box center [107, 29] width 7 height 6
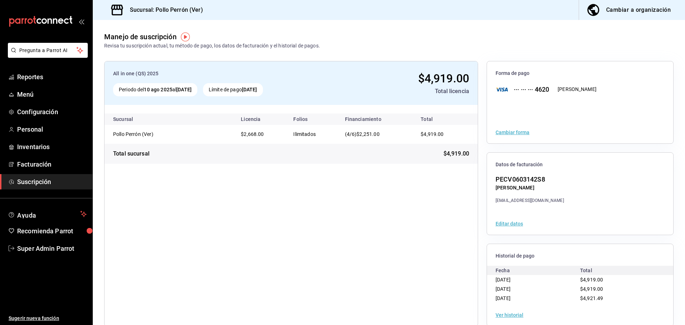
drag, startPoint x: 493, startPoint y: 278, endPoint x: 520, endPoint y: 282, distance: 27.0
click at [520, 282] on div "10/08/2025" at bounding box center [538, 279] width 85 height 9
click at [444, 267] on div "All in one (QS) 2025 Periodo del 10 ago 2025 al 10 sep 2025 Límite de pago 10 s…" at bounding box center [291, 193] width 374 height 265
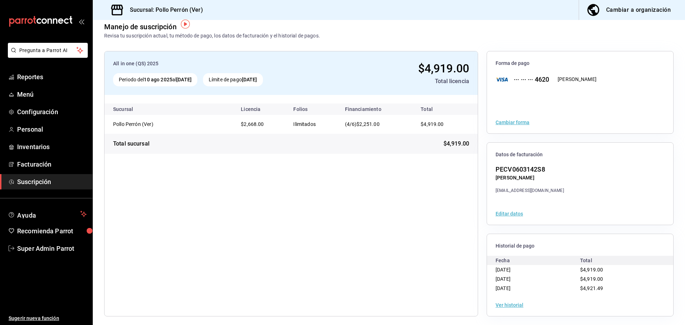
scroll to position [13, 0]
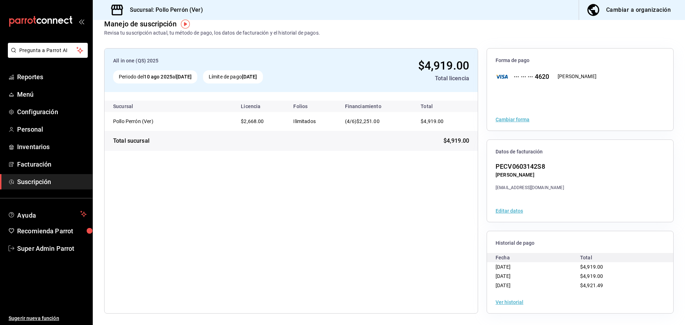
click at [497, 303] on button "Ver historial" at bounding box center [510, 302] width 28 height 5
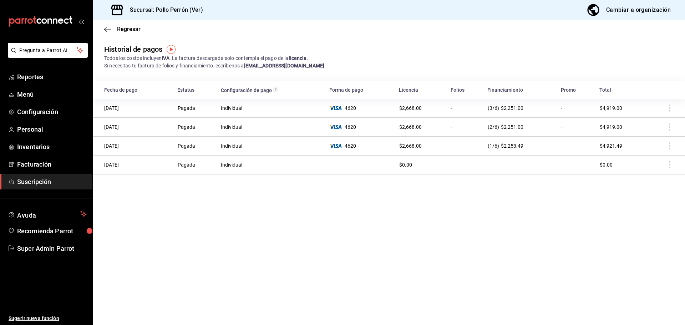
drag, startPoint x: 166, startPoint y: 115, endPoint x: 608, endPoint y: 121, distance: 441.8
click at [608, 121] on tbody "10/08/2025 Pagada Individual 4620 $2,668.00 - (3/6) $2,251.00 - $4,919.00 11/07…" at bounding box center [389, 137] width 592 height 76
click at [651, 106] on td at bounding box center [666, 108] width 38 height 19
click at [671, 109] on td at bounding box center [666, 108] width 38 height 19
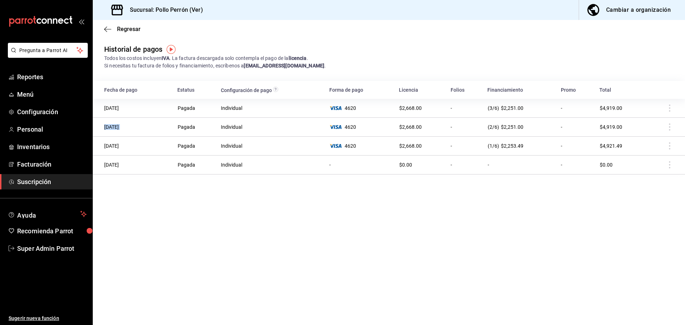
click at [671, 109] on td at bounding box center [666, 108] width 38 height 19
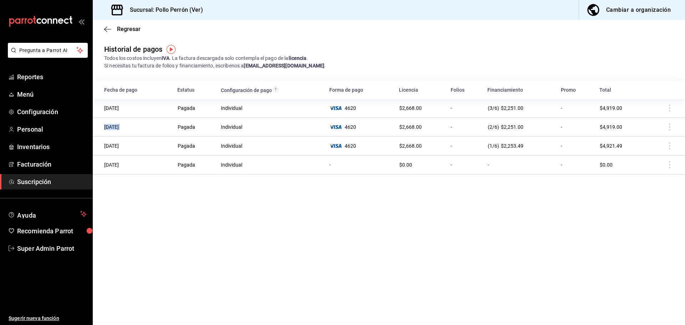
click at [669, 109] on td at bounding box center [666, 108] width 38 height 19
click at [668, 109] on td at bounding box center [666, 108] width 38 height 19
drag, startPoint x: 662, startPoint y: 109, endPoint x: 673, endPoint y: 115, distance: 12.8
click at [673, 115] on td at bounding box center [666, 108] width 38 height 19
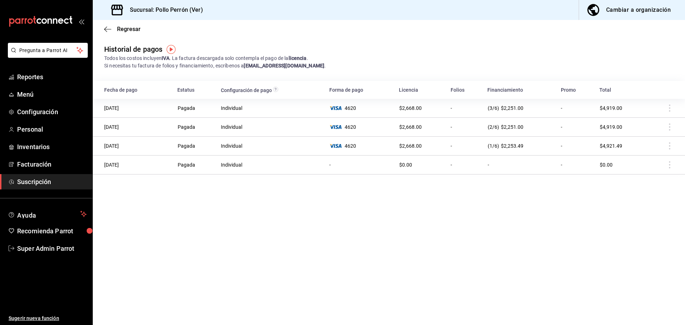
click at [669, 107] on td at bounding box center [666, 108] width 38 height 19
click at [106, 29] on icon "button" at bounding box center [107, 29] width 7 height 0
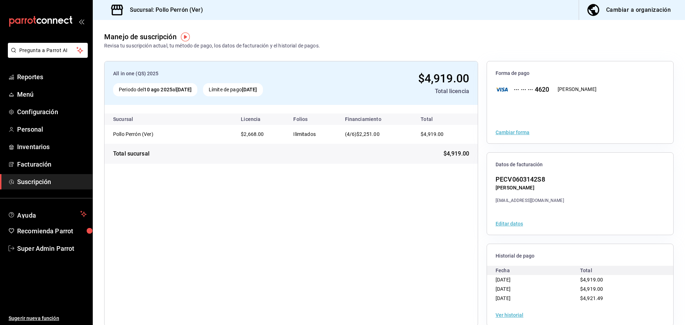
click at [47, 181] on span "Suscripción" at bounding box center [52, 182] width 70 height 10
click at [506, 313] on button "Ver historial" at bounding box center [510, 315] width 28 height 5
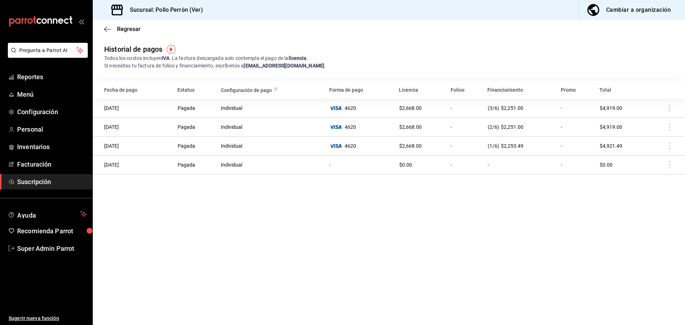
click at [660, 115] on td at bounding box center [666, 108] width 38 height 19
drag, startPoint x: 668, startPoint y: 125, endPoint x: 671, endPoint y: 128, distance: 4.1
click at [669, 127] on td at bounding box center [666, 127] width 38 height 19
click at [671, 128] on td at bounding box center [666, 127] width 38 height 19
drag, startPoint x: 671, startPoint y: 128, endPoint x: 672, endPoint y: 147, distance: 19.6
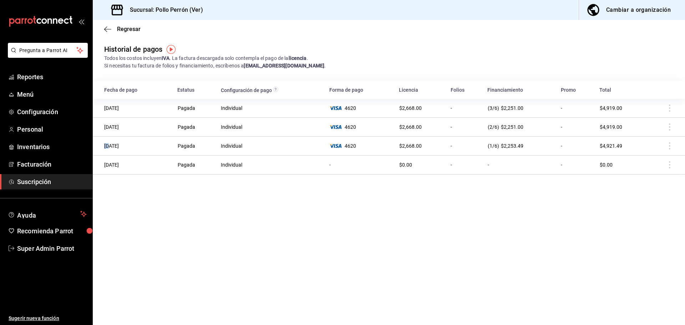
click at [672, 145] on tbody "10/08/2025 Pagada Individual 4620 $2,668.00 - (3/6) $2,251.00 - $4,919.00 11/07…" at bounding box center [389, 137] width 592 height 76
click at [670, 147] on td at bounding box center [666, 146] width 38 height 19
click at [670, 158] on td at bounding box center [666, 165] width 38 height 19
click at [670, 162] on td at bounding box center [666, 165] width 38 height 19
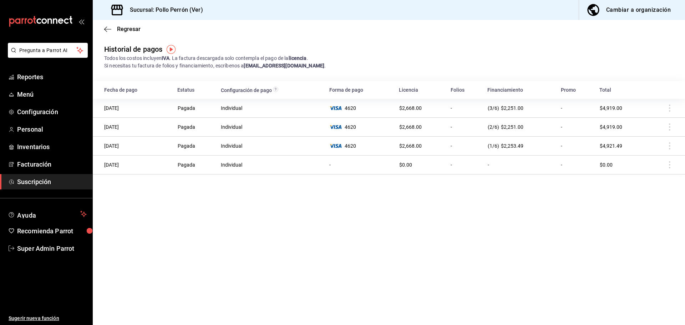
drag, startPoint x: 670, startPoint y: 162, endPoint x: 406, endPoint y: 190, distance: 265.2
click at [666, 162] on td at bounding box center [666, 165] width 38 height 19
click at [669, 111] on td at bounding box center [666, 108] width 38 height 19
drag, startPoint x: 49, startPoint y: 244, endPoint x: 64, endPoint y: 238, distance: 16.5
click at [49, 244] on span "Super Admin Parrot" at bounding box center [52, 249] width 70 height 10
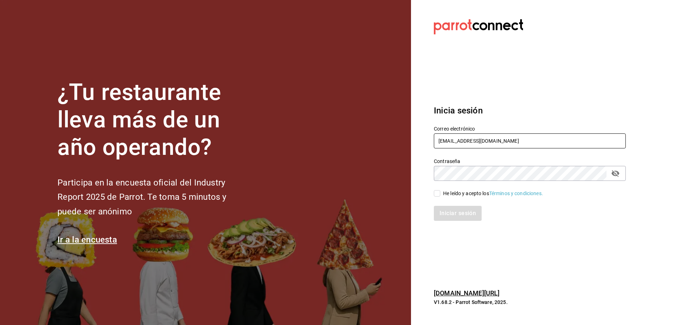
click at [447, 140] on input "pollosperron@veracruz.com" at bounding box center [530, 140] width 192 height 15
click at [448, 140] on input "pollosperron@veracruz.com" at bounding box center [530, 140] width 192 height 15
paste input "counter@lomas"
type input "[EMAIL_ADDRESS][PERSON_NAME][DOMAIN_NAME]"
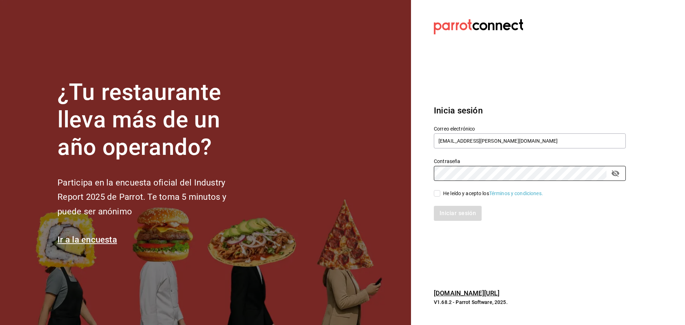
click at [439, 192] on input "He leído y acepto los Términos y condiciones." at bounding box center [437, 193] width 6 height 6
checkbox input "true"
click at [446, 214] on button "Iniciar sesión" at bounding box center [458, 213] width 49 height 15
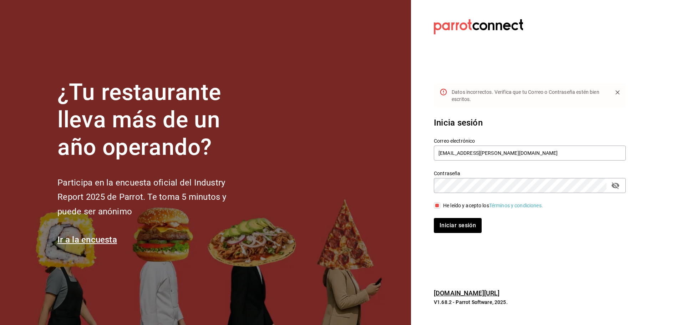
click at [614, 184] on icon "passwordField" at bounding box center [616, 185] width 8 height 7
click at [464, 221] on button "Iniciar sesión" at bounding box center [458, 225] width 49 height 15
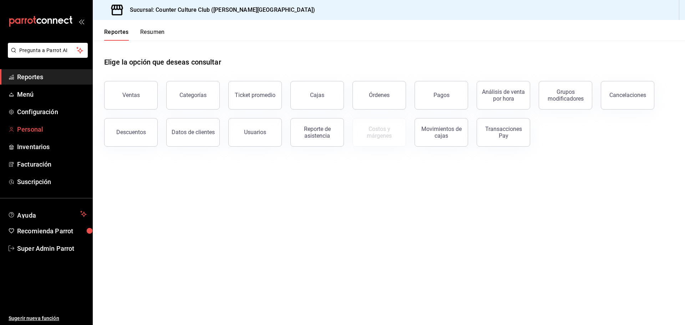
click at [39, 132] on span "Personal" at bounding box center [52, 130] width 70 height 10
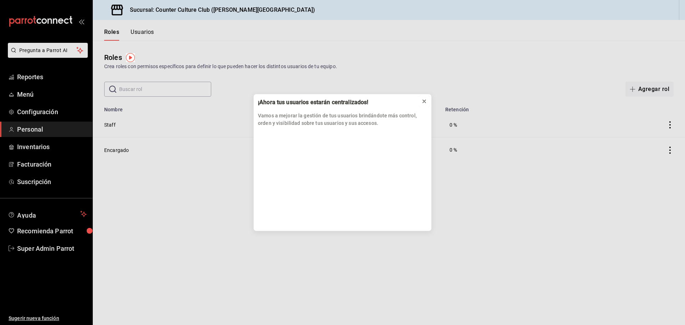
click at [424, 100] on icon at bounding box center [424, 101] width 6 height 6
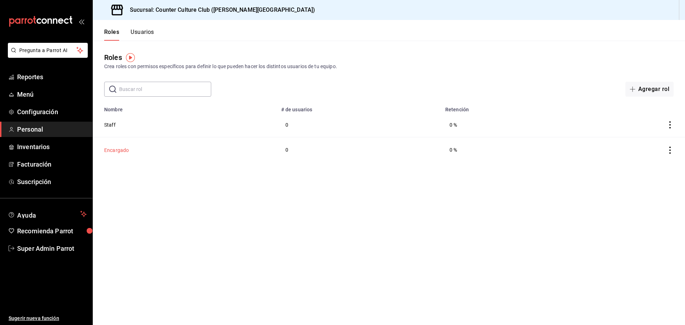
click at [120, 151] on button "Encargado" at bounding box center [116, 150] width 25 height 7
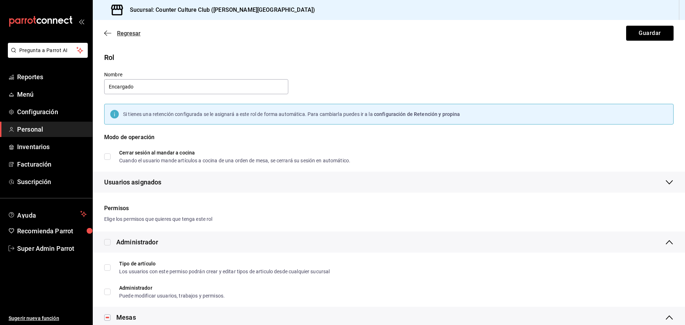
click at [109, 34] on icon "button" at bounding box center [107, 33] width 7 height 6
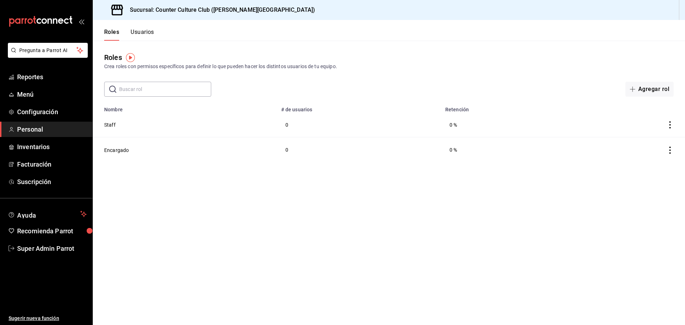
click at [146, 32] on button "Usuarios" at bounding box center [143, 35] width 24 height 12
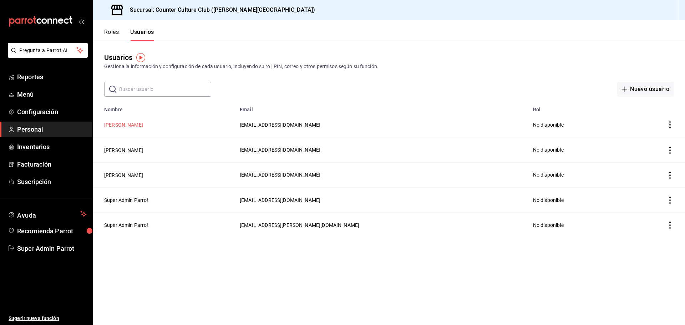
click at [127, 127] on button "[PERSON_NAME]" at bounding box center [123, 124] width 39 height 7
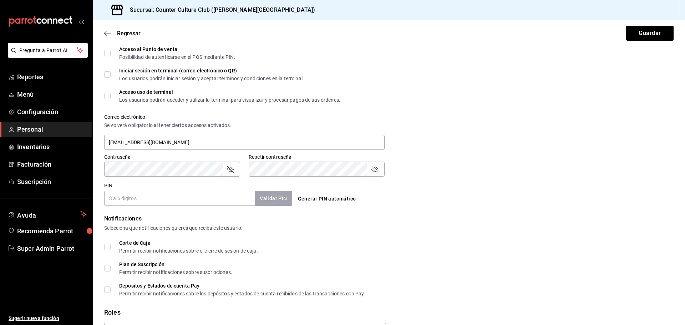
scroll to position [250, 0]
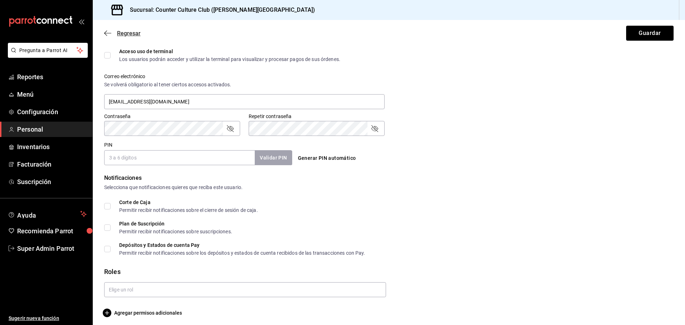
click at [107, 36] on icon "button" at bounding box center [107, 33] width 7 height 6
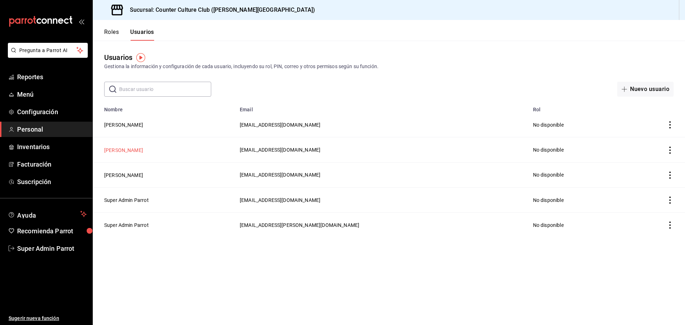
click at [117, 150] on button "[PERSON_NAME]" at bounding box center [123, 150] width 39 height 7
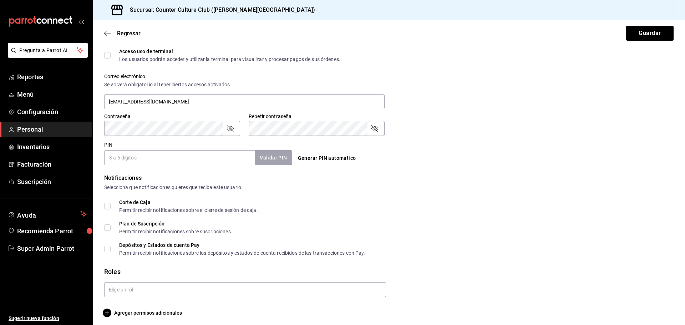
scroll to position [253, 0]
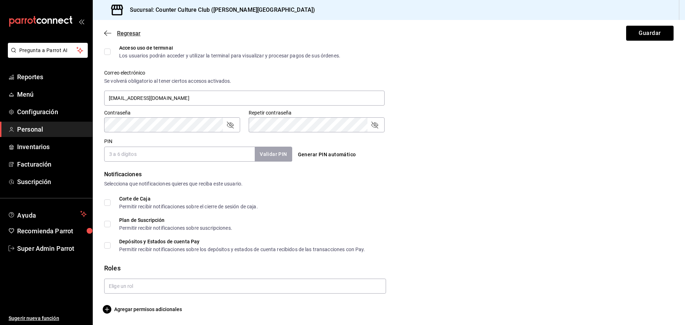
click at [107, 32] on icon "button" at bounding box center [107, 33] width 7 height 6
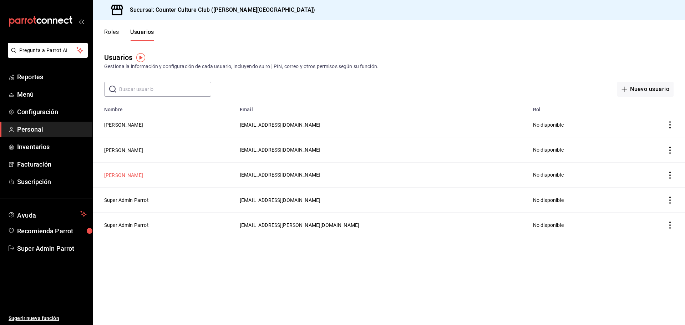
click at [118, 173] on button "[PERSON_NAME]" at bounding box center [123, 175] width 39 height 7
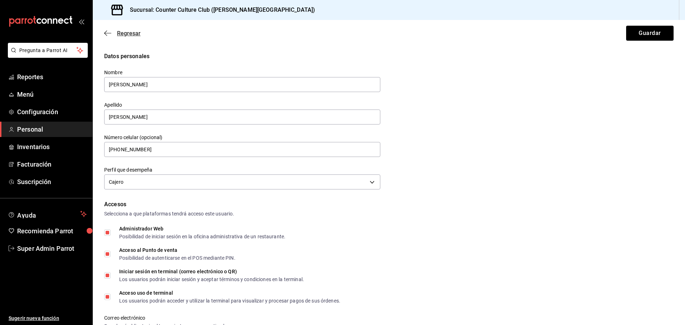
click at [106, 32] on icon "button" at bounding box center [105, 33] width 3 height 5
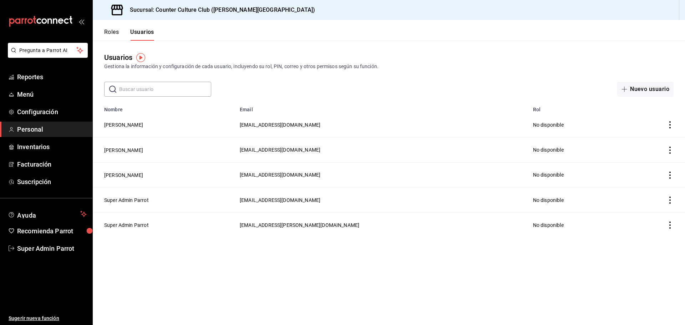
click at [115, 35] on button "Roles" at bounding box center [111, 35] width 15 height 12
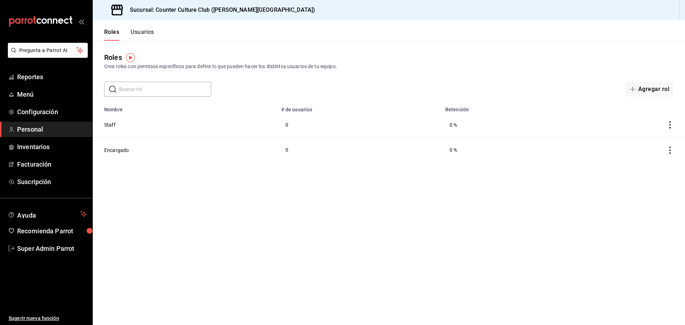
click at [137, 35] on button "Usuarios" at bounding box center [143, 35] width 24 height 12
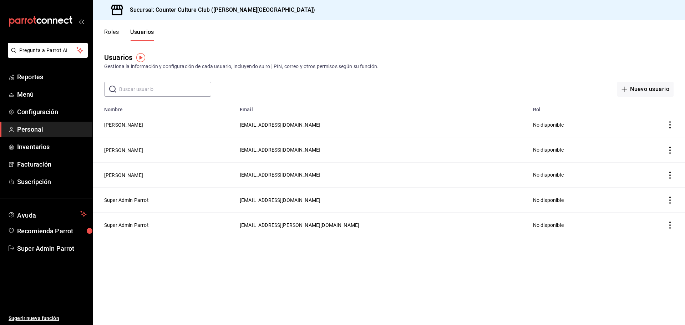
click at [120, 31] on div "Roles Usuarios" at bounding box center [129, 35] width 50 height 12
click at [116, 32] on button "Roles" at bounding box center [111, 35] width 15 height 12
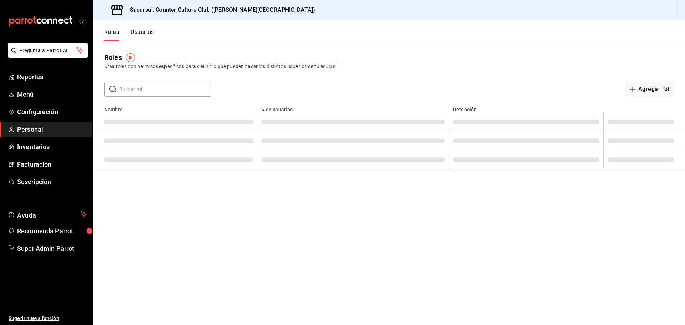
click at [145, 35] on button "Usuarios" at bounding box center [143, 35] width 24 height 12
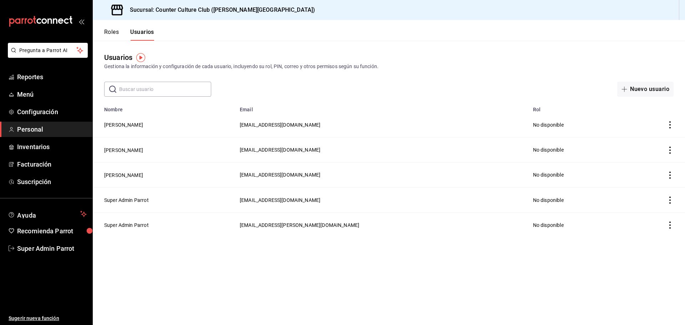
click at [106, 32] on button "Roles" at bounding box center [111, 35] width 15 height 12
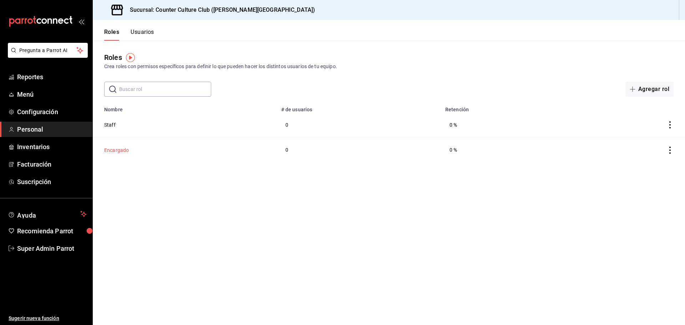
click at [120, 150] on button "Encargado" at bounding box center [116, 150] width 25 height 7
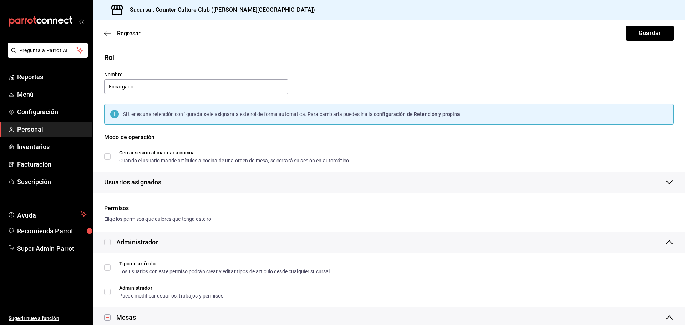
scroll to position [178, 0]
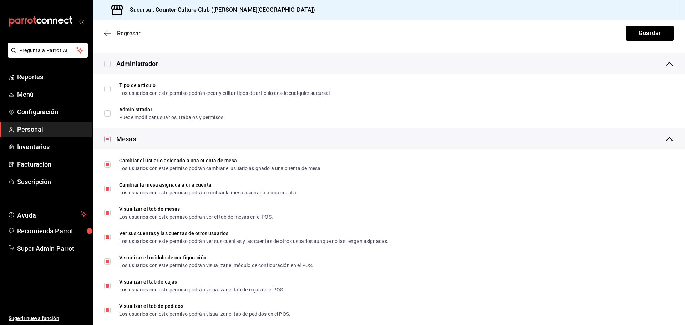
click at [112, 31] on span "Regresar" at bounding box center [122, 33] width 36 height 7
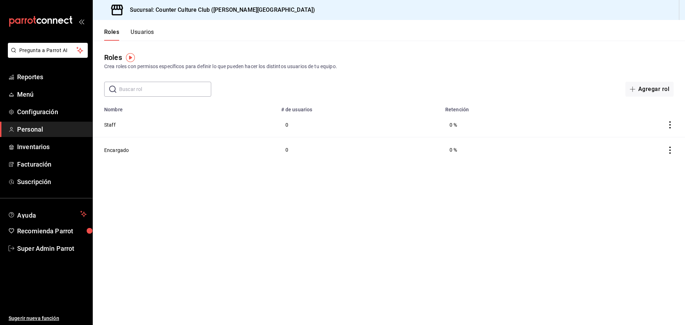
click at [142, 34] on button "Usuarios" at bounding box center [143, 35] width 24 height 12
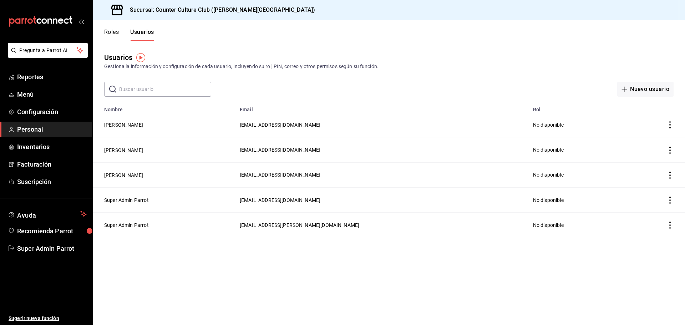
click at [116, 33] on button "Roles" at bounding box center [111, 35] width 15 height 12
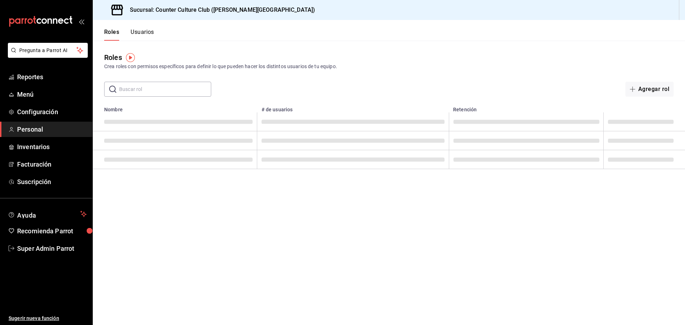
click at [145, 32] on button "Usuarios" at bounding box center [143, 35] width 24 height 12
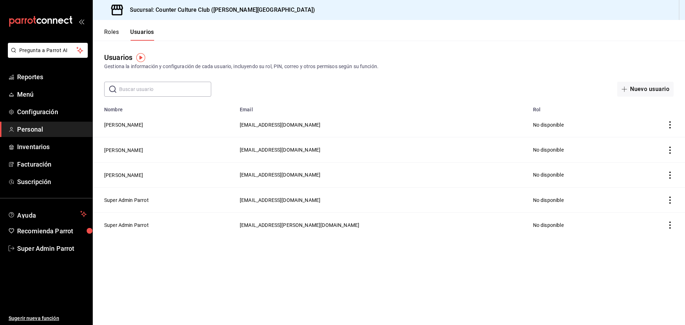
click at [118, 34] on button "Roles" at bounding box center [111, 35] width 15 height 12
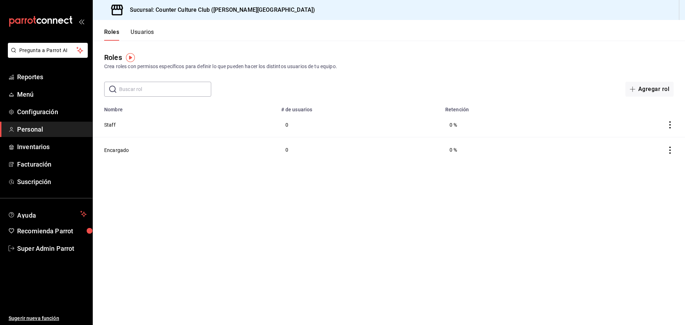
click at [138, 35] on button "Usuarios" at bounding box center [143, 35] width 24 height 12
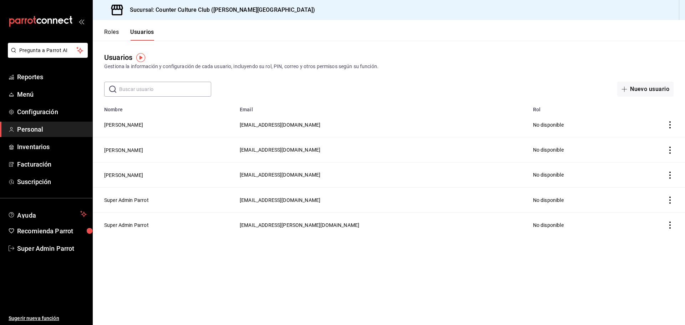
click at [40, 126] on span "Personal" at bounding box center [52, 130] width 70 height 10
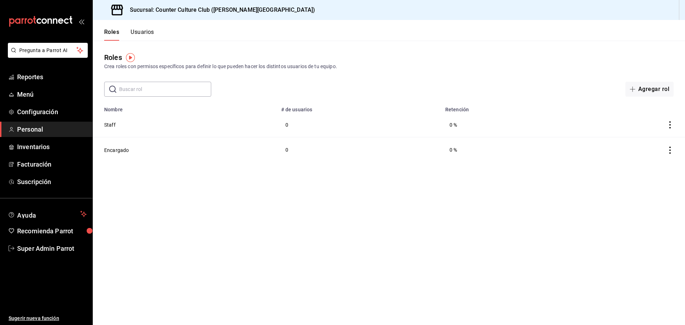
click at [29, 127] on span "Personal" at bounding box center [52, 130] width 70 height 10
click at [148, 31] on button "Usuarios" at bounding box center [143, 35] width 24 height 12
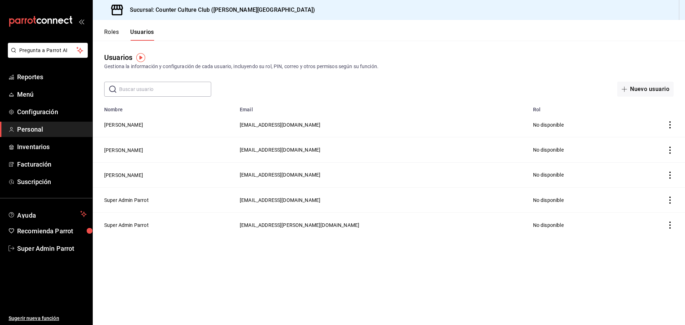
drag, startPoint x: 260, startPoint y: 124, endPoint x: 357, endPoint y: 125, distance: 97.1
click at [357, 125] on tr "[PERSON_NAME] [EMAIL_ADDRESS][DOMAIN_NAME] No disponible" at bounding box center [389, 124] width 592 height 25
click at [310, 80] on div "Usuarios Gestiona la información y configuración de cada usuario, incluyendo su…" at bounding box center [389, 69] width 592 height 56
drag, startPoint x: 269, startPoint y: 122, endPoint x: 354, endPoint y: 135, distance: 86.2
click at [354, 135] on td "[EMAIL_ADDRESS][DOMAIN_NAME]" at bounding box center [382, 124] width 293 height 25
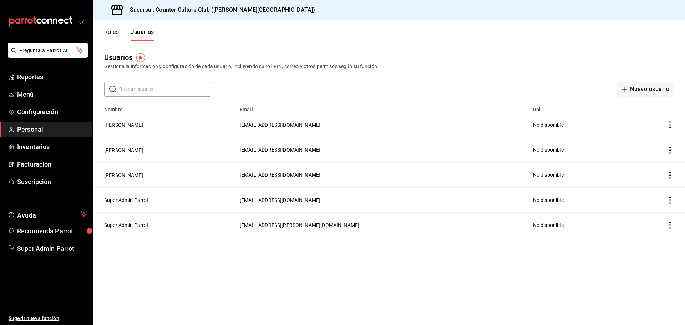
click at [293, 279] on main "Usuarios Gestiona la información y configuración de cada usuario, incluyendo su…" at bounding box center [389, 183] width 592 height 284
drag, startPoint x: 269, startPoint y: 125, endPoint x: 358, endPoint y: 130, distance: 89.3
click at [358, 130] on td "[EMAIL_ADDRESS][DOMAIN_NAME]" at bounding box center [382, 124] width 293 height 25
click at [310, 124] on span "[EMAIL_ADDRESS][DOMAIN_NAME]" at bounding box center [280, 125] width 81 height 6
drag, startPoint x: 264, startPoint y: 123, endPoint x: 351, endPoint y: 121, distance: 87.8
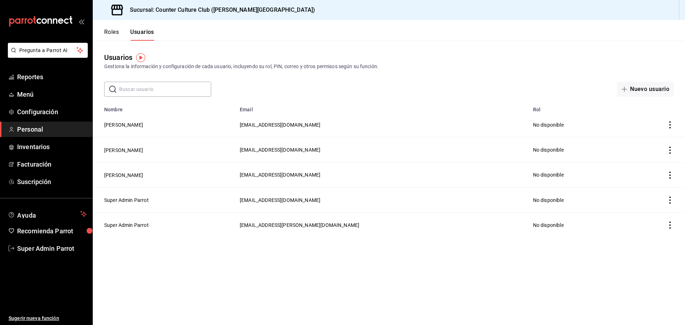
click at [366, 126] on tr "[PERSON_NAME] [EMAIL_ADDRESS][DOMAIN_NAME] No disponible" at bounding box center [389, 124] width 592 height 25
click at [305, 96] on div "​ ​ Nuevo usuario" at bounding box center [389, 89] width 592 height 15
drag, startPoint x: 268, startPoint y: 127, endPoint x: 351, endPoint y: 127, distance: 83.5
click at [351, 127] on td "[EMAIL_ADDRESS][DOMAIN_NAME]" at bounding box center [382, 124] width 293 height 25
click at [318, 128] on td "[EMAIL_ADDRESS][DOMAIN_NAME]" at bounding box center [382, 124] width 293 height 25
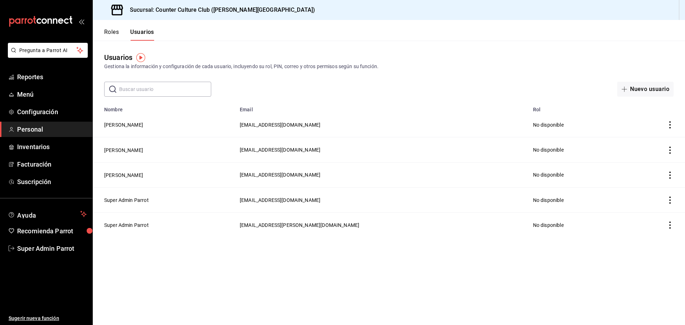
drag, startPoint x: 263, startPoint y: 123, endPoint x: 349, endPoint y: 132, distance: 85.7
click at [349, 132] on tr "[PERSON_NAME] [EMAIL_ADDRESS][DOMAIN_NAME] No disponible" at bounding box center [389, 124] width 592 height 25
click at [307, 98] on main "Usuarios Gestiona la información y configuración de cada usuario, incluyendo su…" at bounding box center [389, 183] width 592 height 284
drag, startPoint x: 267, startPoint y: 173, endPoint x: 358, endPoint y: 177, distance: 91.8
click at [357, 177] on td "[EMAIL_ADDRESS][DOMAIN_NAME]" at bounding box center [382, 174] width 293 height 25
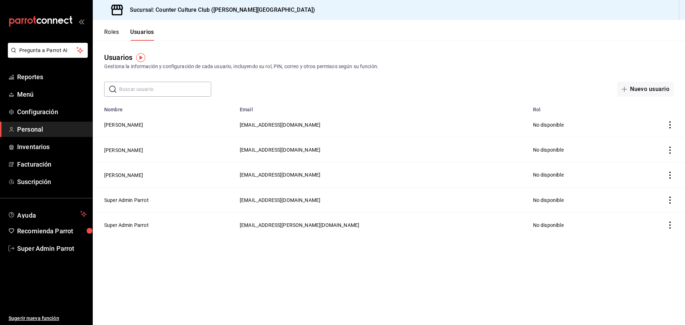
click at [282, 252] on main "Usuarios Gestiona la información y configuración de cada usuario, incluyendo su…" at bounding box center [389, 183] width 592 height 284
click at [118, 32] on button "Roles" at bounding box center [111, 35] width 15 height 12
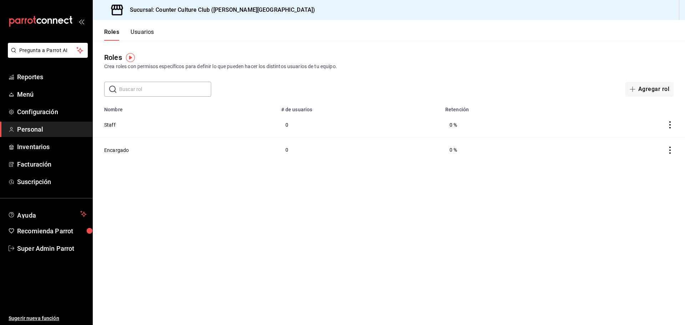
click at [137, 31] on button "Usuarios" at bounding box center [143, 35] width 24 height 12
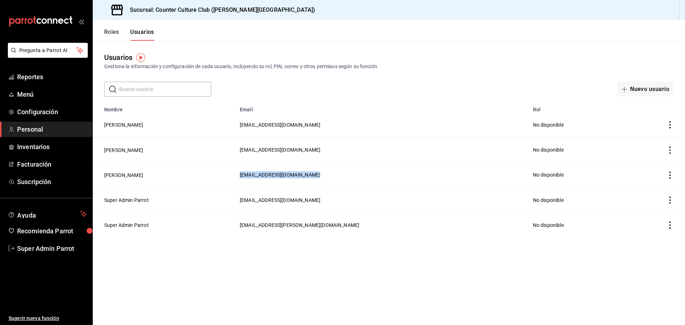
drag, startPoint x: 101, startPoint y: 173, endPoint x: 359, endPoint y: 177, distance: 258.4
click at [359, 177] on tr "[PERSON_NAME] [EMAIL_ADDRESS][DOMAIN_NAME] No disponible" at bounding box center [389, 174] width 592 height 25
click at [272, 289] on main "Usuarios Gestiona la información y configuración de cada usuario, incluyendo su…" at bounding box center [389, 183] width 592 height 284
click at [108, 31] on button "Roles" at bounding box center [111, 35] width 15 height 12
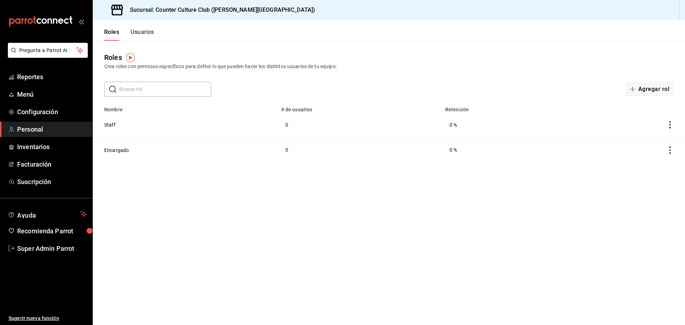
click at [149, 30] on button "Usuarios" at bounding box center [143, 35] width 24 height 12
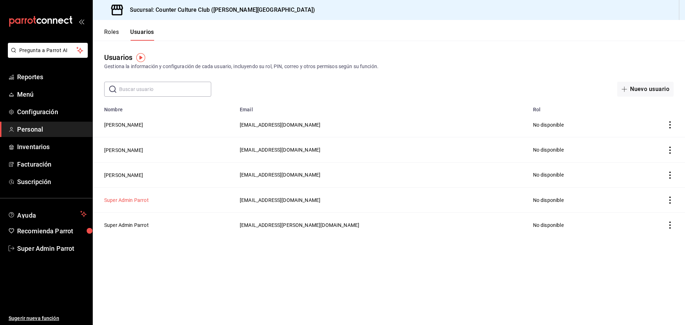
click at [132, 200] on button "Super Admin Parrot" at bounding box center [126, 200] width 45 height 7
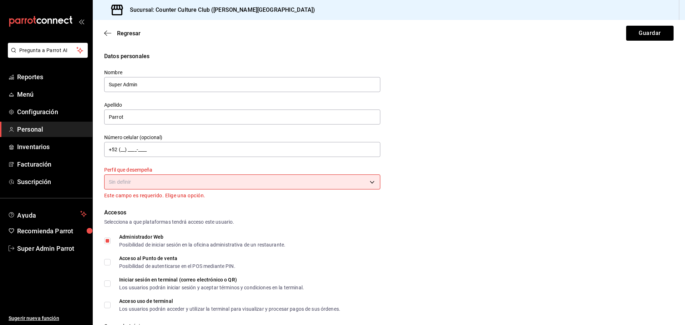
click at [109, 28] on div "Regresar Guardar" at bounding box center [389, 33] width 592 height 26
click at [108, 33] on icon "button" at bounding box center [107, 33] width 7 height 6
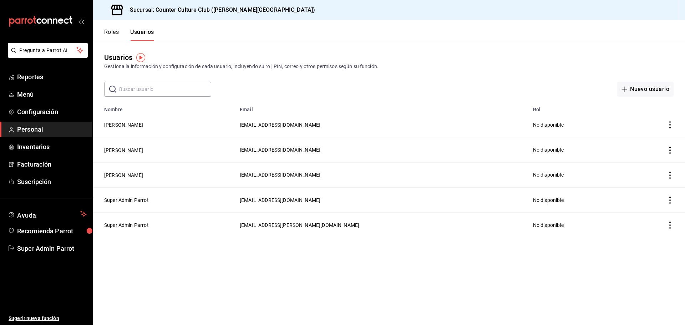
click at [113, 36] on button "Roles" at bounding box center [111, 35] width 15 height 12
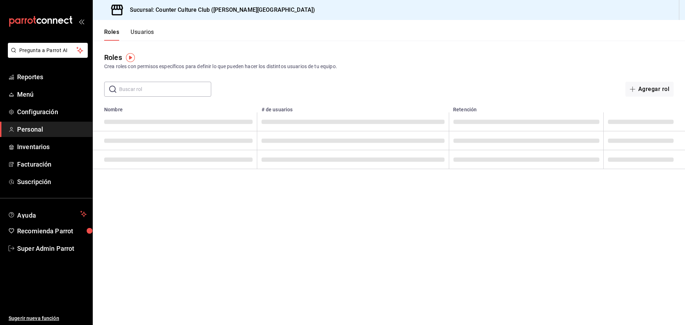
click at [136, 35] on button "Usuarios" at bounding box center [143, 35] width 24 height 12
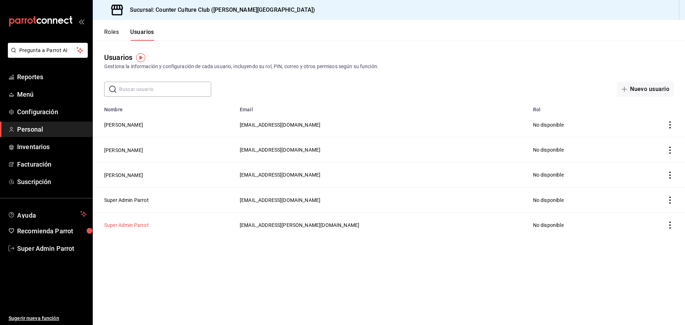
click at [132, 226] on button "Super Admin Parrot" at bounding box center [126, 225] width 45 height 7
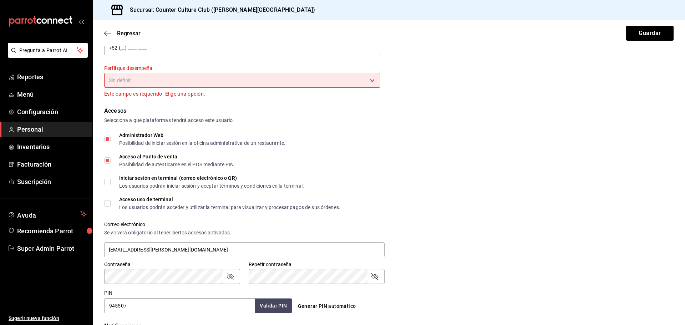
scroll to position [107, 0]
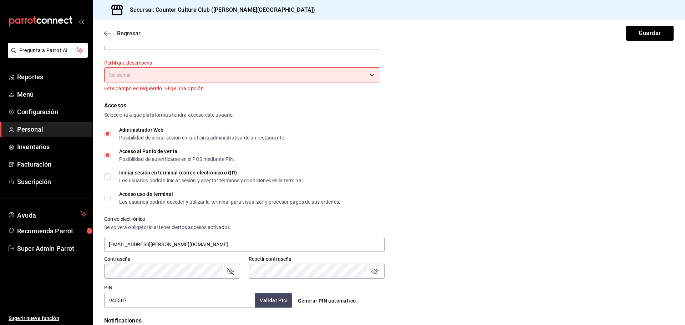
click at [110, 31] on icon "button" at bounding box center [107, 33] width 7 height 6
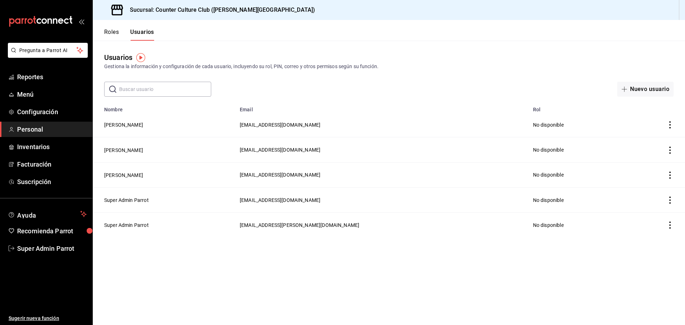
click at [115, 33] on button "Roles" at bounding box center [111, 35] width 15 height 12
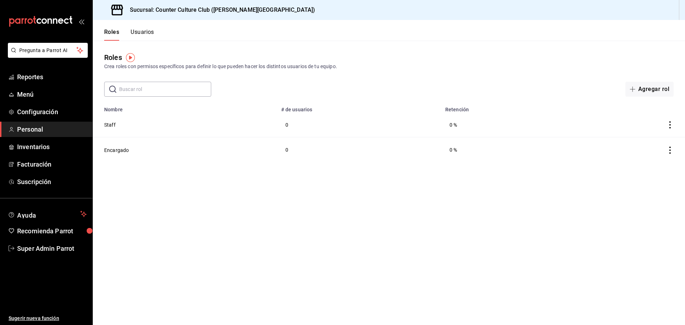
click at [143, 32] on button "Usuarios" at bounding box center [143, 35] width 24 height 12
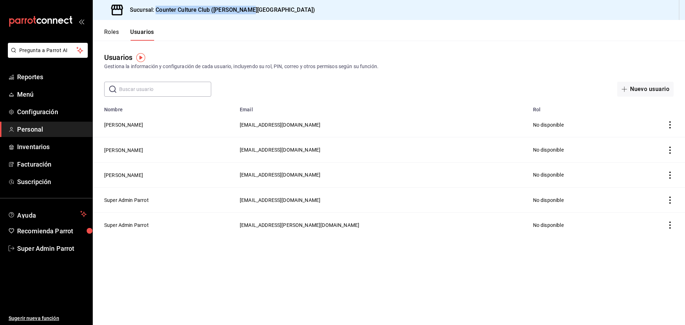
drag, startPoint x: 259, startPoint y: 14, endPoint x: 156, endPoint y: 19, distance: 103.6
click at [156, 19] on div "Sucursal: Counter Culture Club ([PERSON_NAME][GEOGRAPHIC_DATA])" at bounding box center [389, 10] width 592 height 20
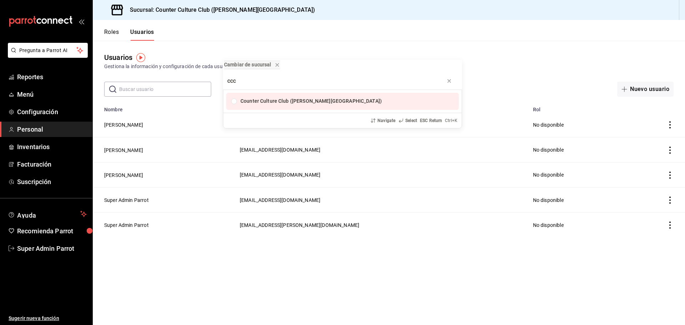
type input "ccc"
click at [274, 37] on div "Cambiar de sucursal ccc Counter Culture Club ([PERSON_NAME][GEOGRAPHIC_DATA]) N…" at bounding box center [342, 162] width 685 height 325
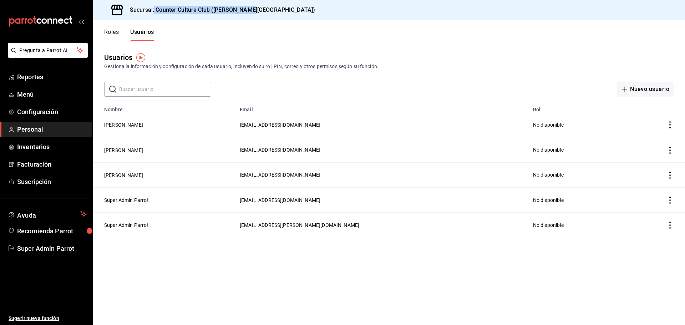
drag, startPoint x: 260, startPoint y: 10, endPoint x: 154, endPoint y: 14, distance: 106.1
click at [154, 14] on div "Sucursal: Counter Culture Club ([PERSON_NAME][GEOGRAPHIC_DATA])" at bounding box center [389, 10] width 592 height 20
copy h3 "Counter Culture Club ([PERSON_NAME][GEOGRAPHIC_DATA])"
click at [211, 55] on div "Usuarios Gestiona la información y configuración de cada usuario, incluyendo su…" at bounding box center [389, 61] width 592 height 18
click at [134, 200] on button "Super Admin Parrot" at bounding box center [126, 200] width 45 height 7
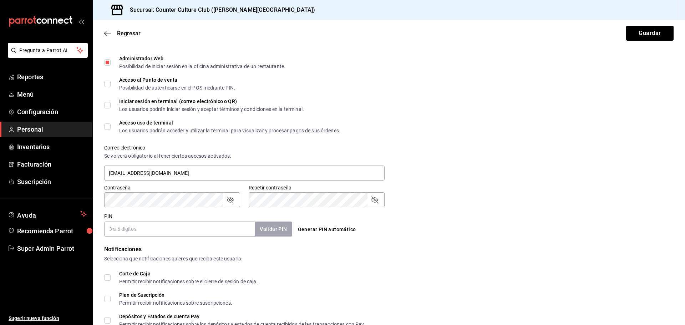
scroll to position [253, 0]
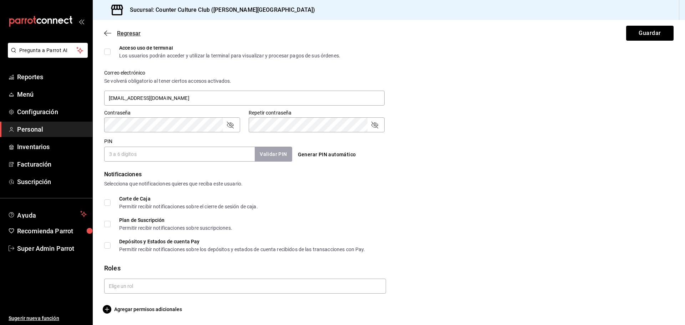
click at [108, 34] on icon "button" at bounding box center [107, 33] width 7 height 6
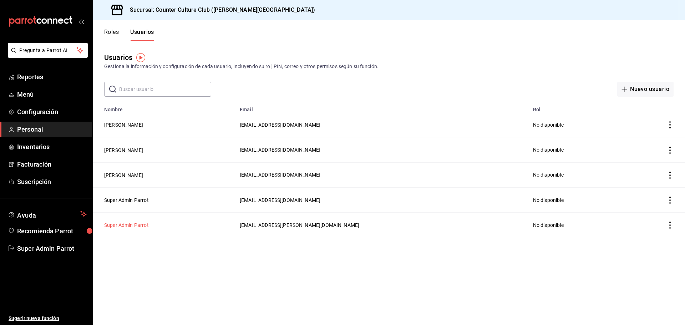
click at [140, 224] on button "Super Admin Parrot" at bounding box center [126, 225] width 45 height 7
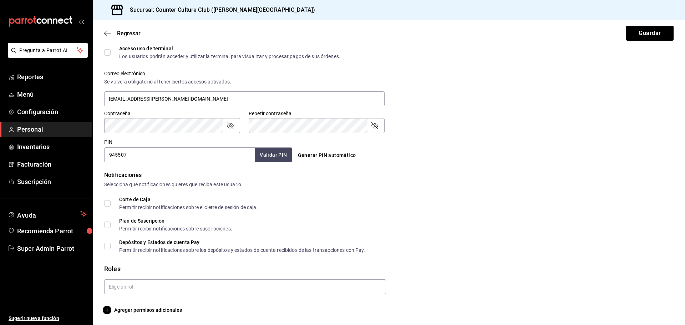
scroll to position [253, 0]
click at [108, 32] on icon "button" at bounding box center [107, 33] width 7 height 6
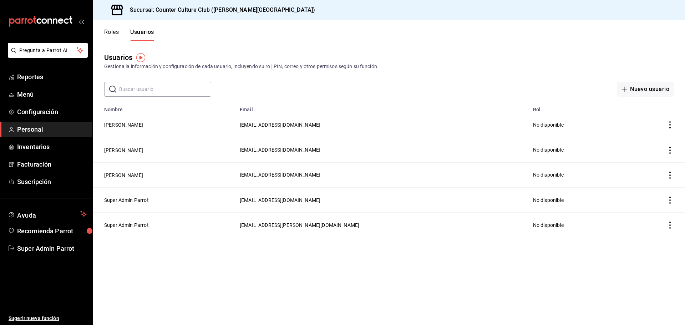
click at [113, 36] on button "Roles" at bounding box center [111, 35] width 15 height 12
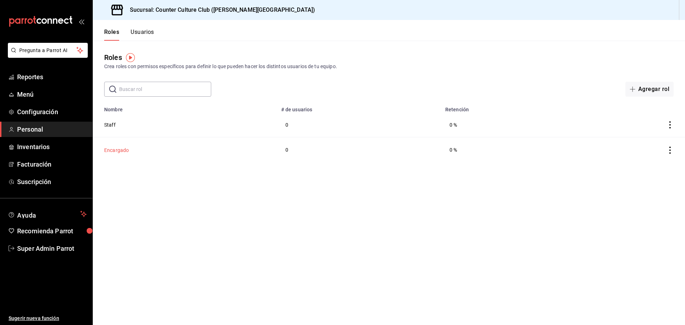
click at [125, 147] on button "Encargado" at bounding box center [116, 150] width 25 height 7
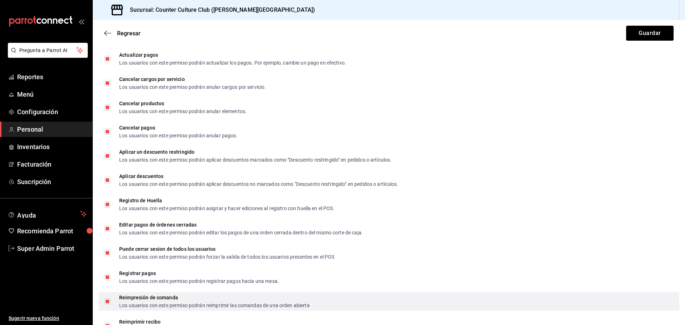
scroll to position [1219, 0]
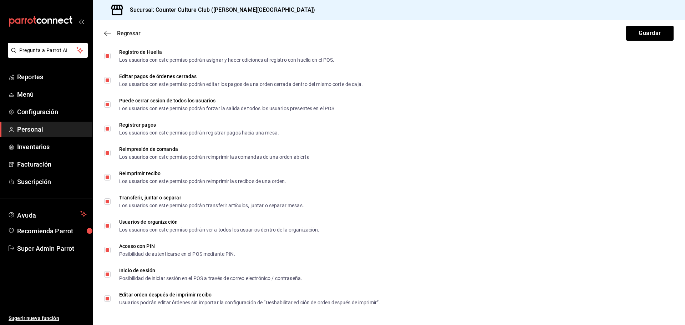
click at [110, 32] on icon "button" at bounding box center [107, 33] width 7 height 6
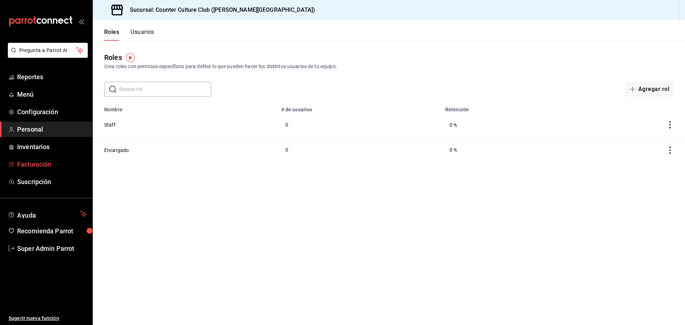
click at [50, 164] on span "Facturación" at bounding box center [52, 165] width 70 height 10
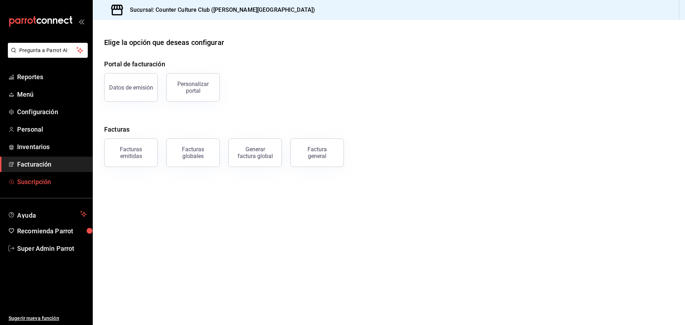
click at [37, 180] on span "Suscripción" at bounding box center [52, 182] width 70 height 10
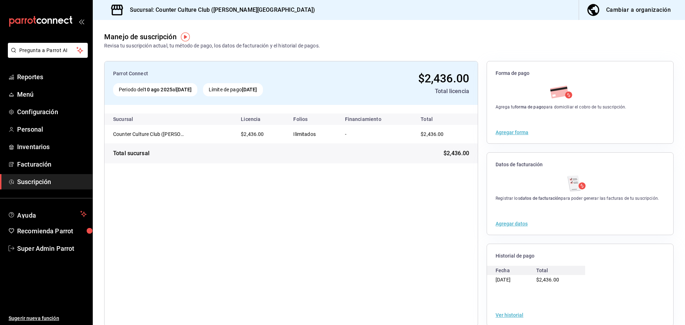
click at [510, 315] on button "Ver historial" at bounding box center [510, 315] width 28 height 5
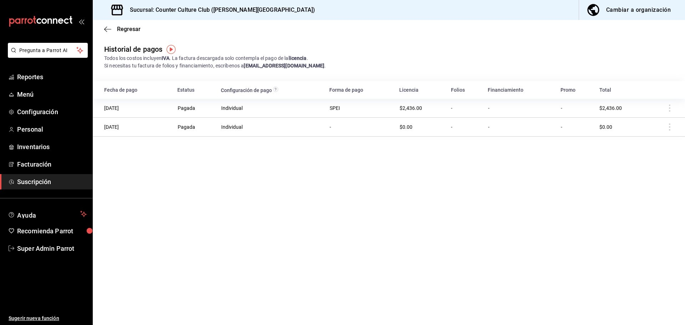
click at [671, 108] on td at bounding box center [666, 108] width 38 height 19
click at [528, 154] on main "Regresar Historial de pagos Todos los costos incluyen IVA . La factura descarga…" at bounding box center [389, 172] width 592 height 305
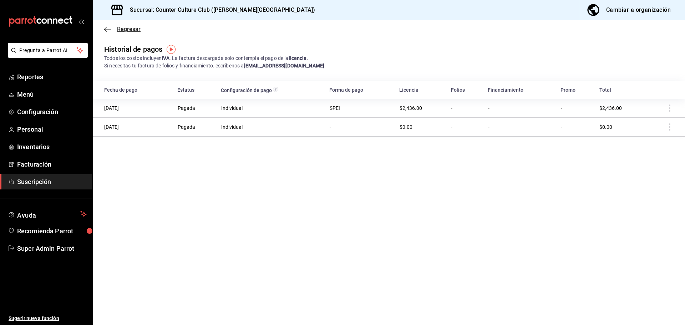
click at [109, 29] on icon "button" at bounding box center [107, 29] width 7 height 6
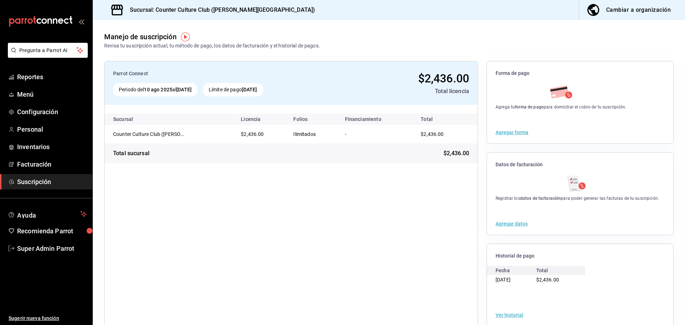
click at [34, 22] on icon "mailbox folders" at bounding box center [41, 21] width 64 height 11
